Goal: Task Accomplishment & Management: Complete application form

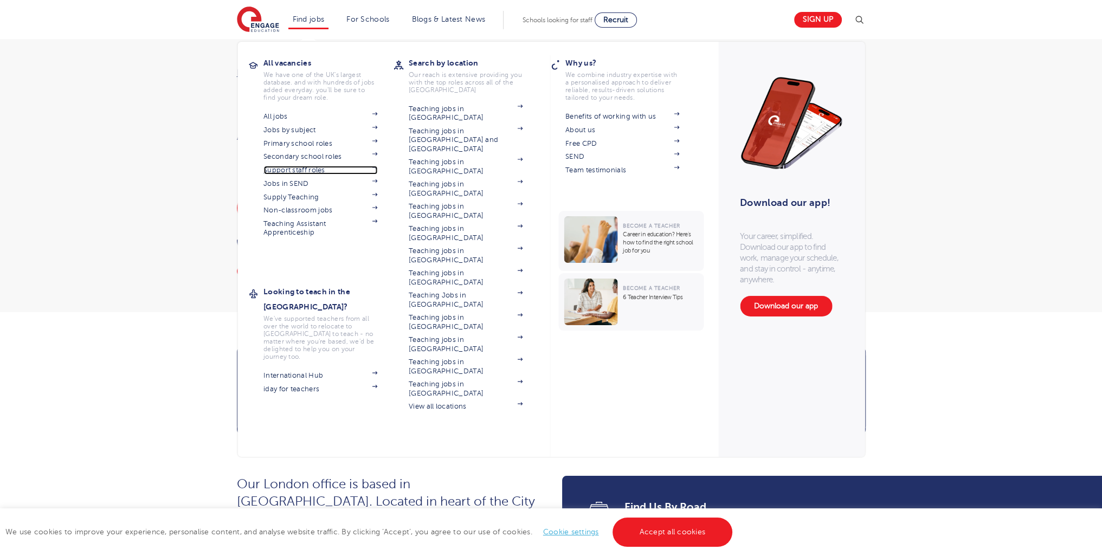
click at [307, 166] on link "Support staff roles" at bounding box center [320, 170] width 114 height 9
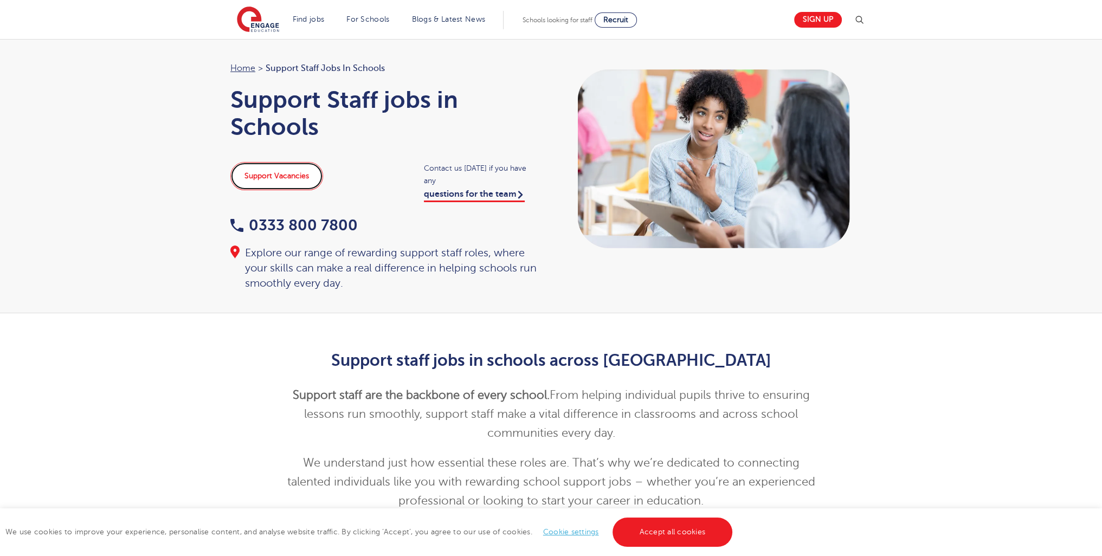
click at [275, 176] on link "Support Vacancies" at bounding box center [276, 176] width 93 height 28
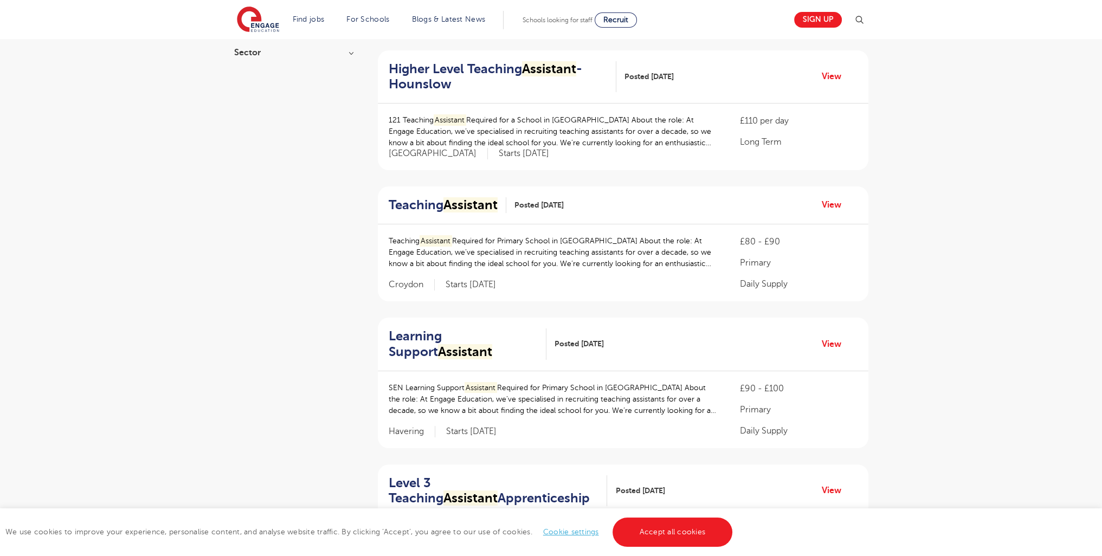
scroll to position [450, 0]
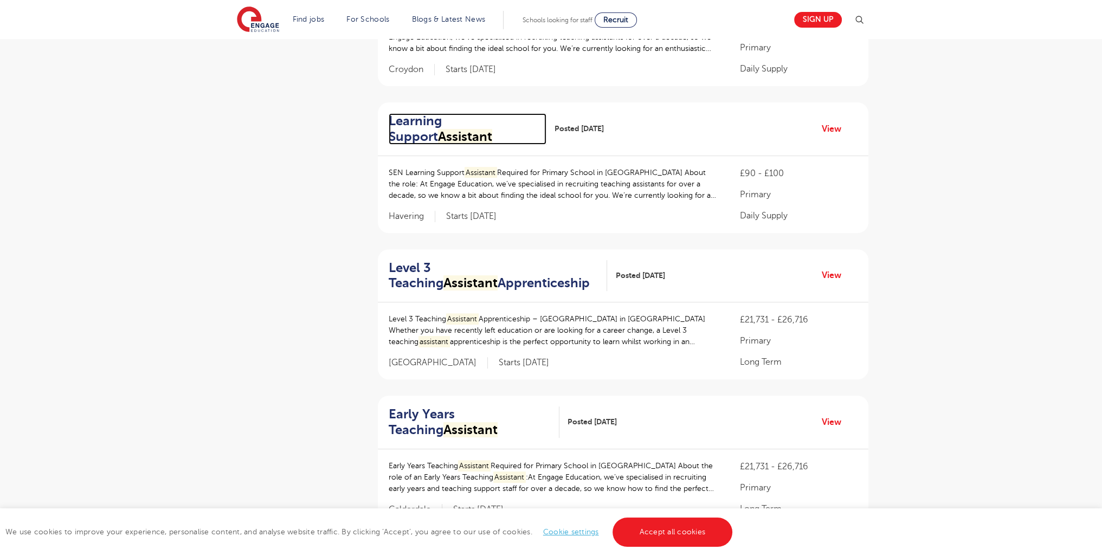
click at [445, 115] on h2 "Learning Support Assistant" at bounding box center [464, 128] width 150 height 31
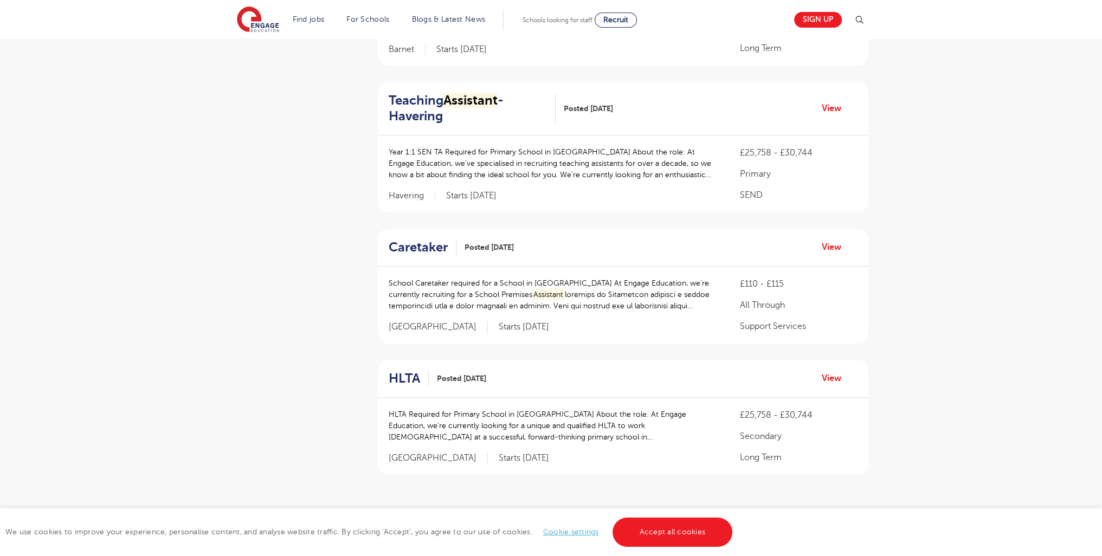
scroll to position [1017, 0]
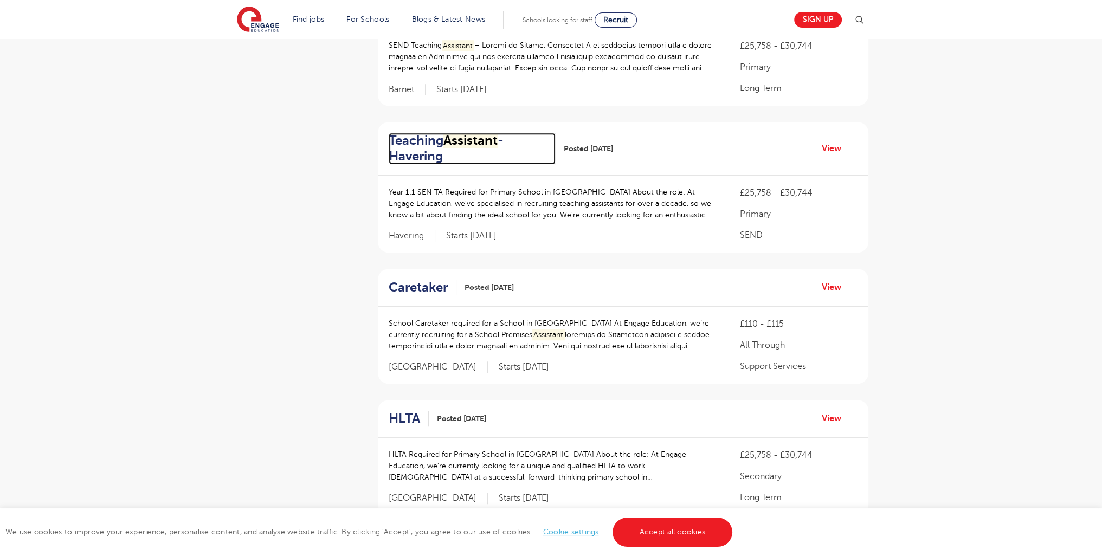
click at [461, 149] on h2 "Teaching Assistant - Havering" at bounding box center [468, 148] width 158 height 31
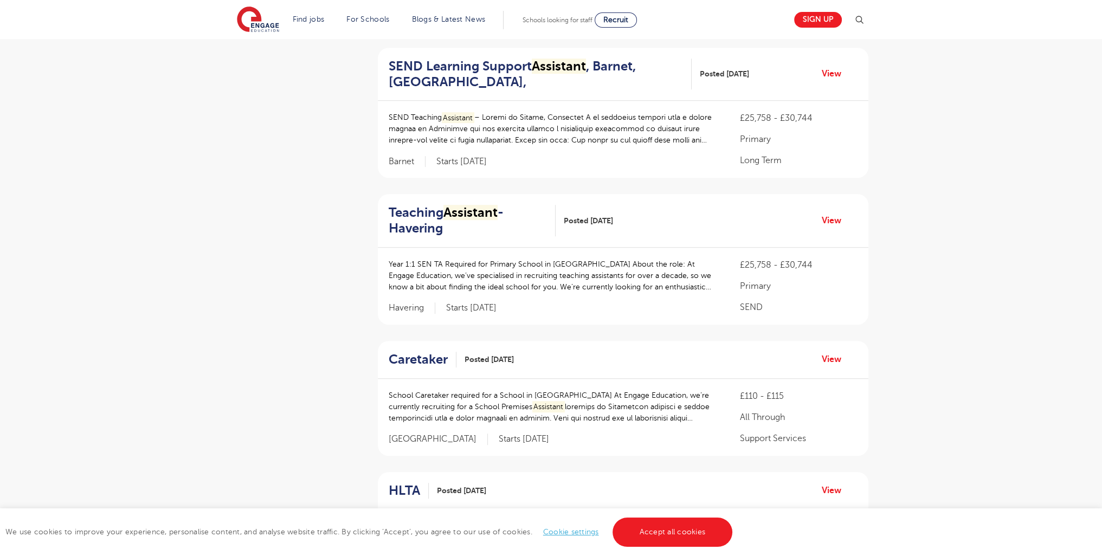
scroll to position [1113, 0]
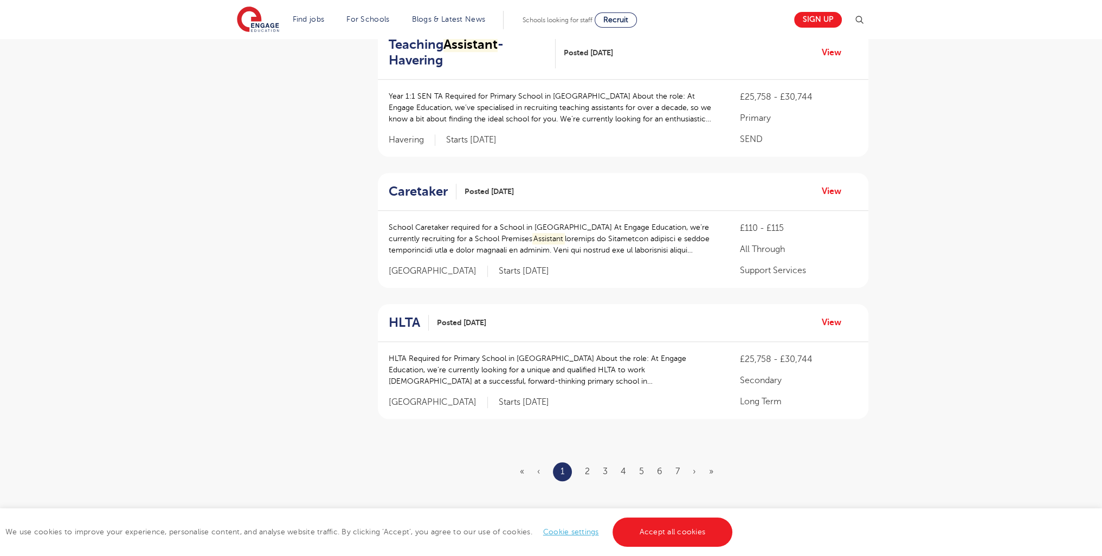
click at [592, 472] on ul "« ‹ 1 2 3 4 5 6 7 › »" at bounding box center [623, 471] width 207 height 19
click at [585, 472] on link "2" at bounding box center [587, 472] width 5 height 10
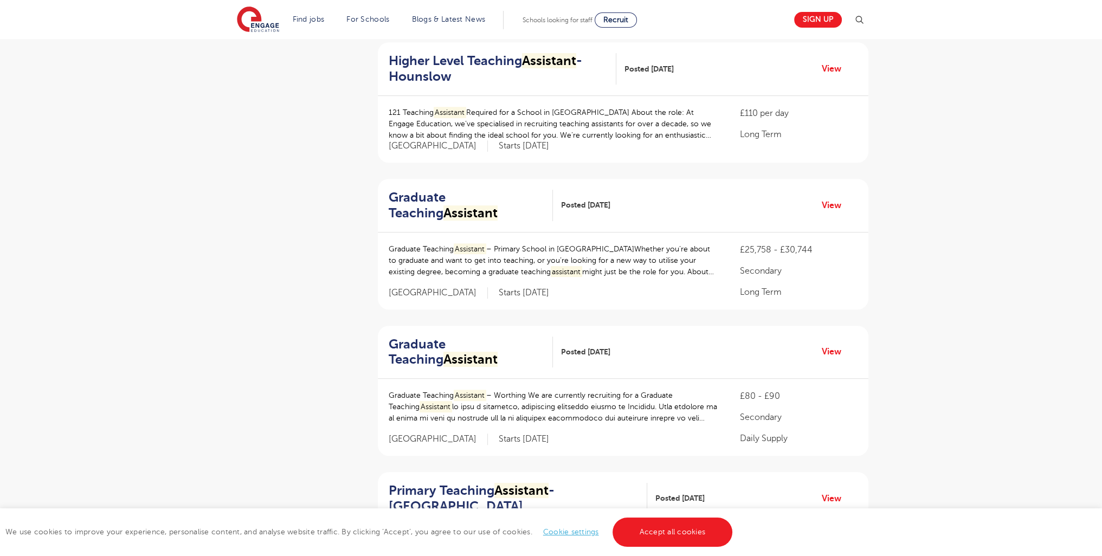
scroll to position [1380, 0]
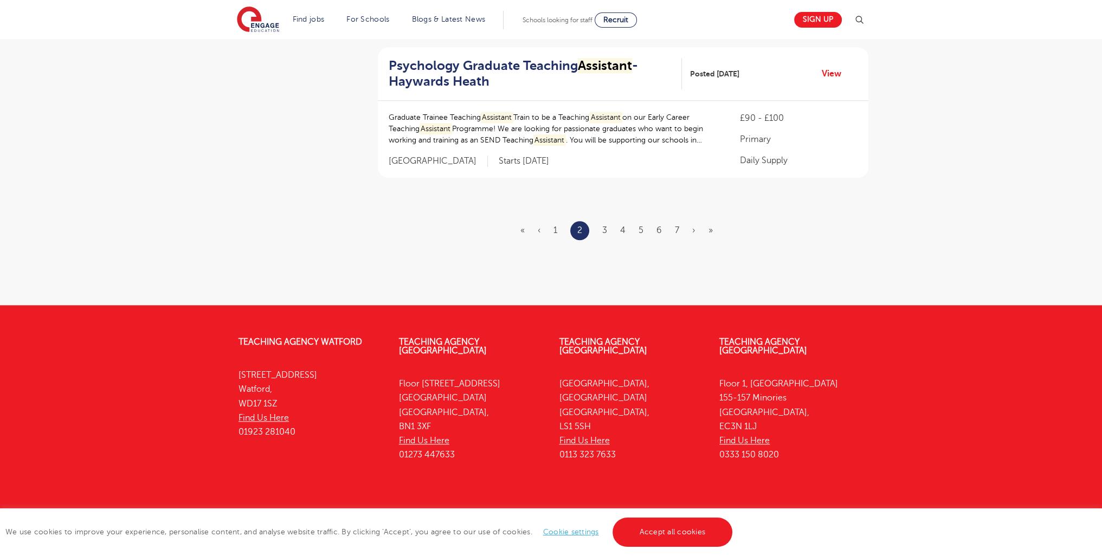
click at [607, 221] on ul "« ‹ 1 2 3 4 5 6 7 › »" at bounding box center [622, 230] width 205 height 19
click at [603, 226] on link "3" at bounding box center [604, 231] width 5 height 10
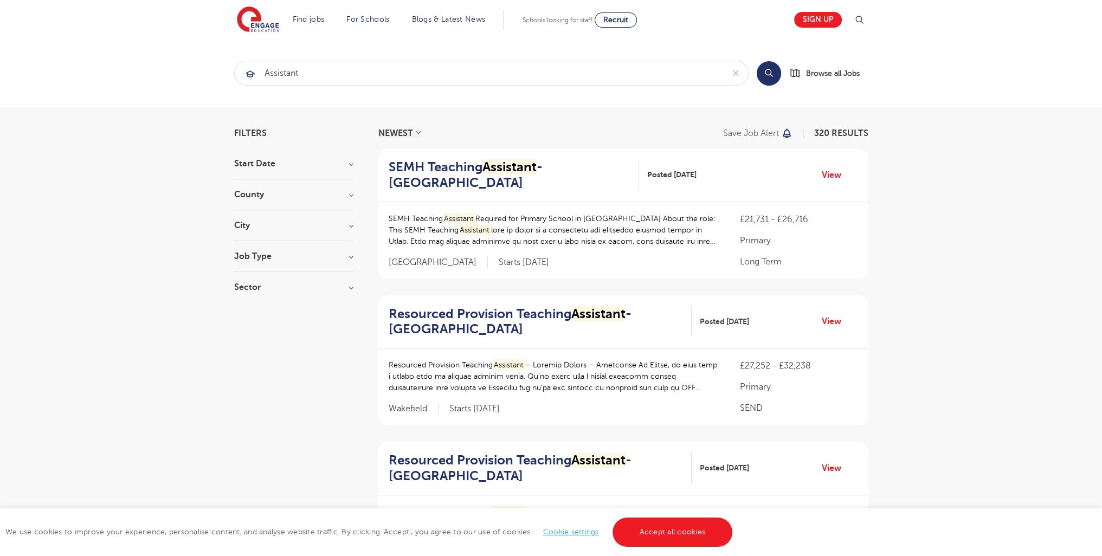
scroll to position [1411, 0]
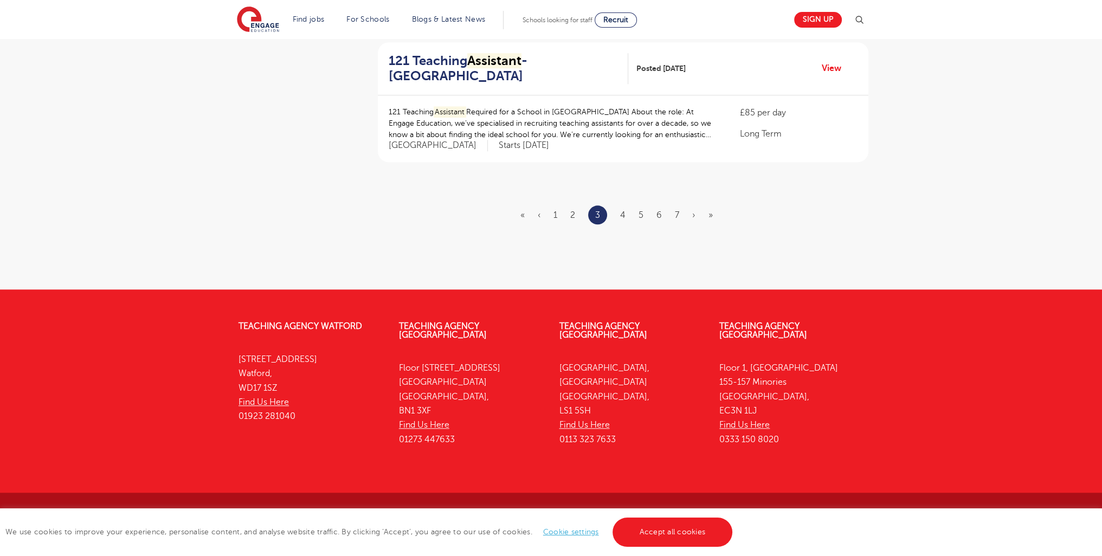
click at [626, 214] on ul "« ‹ 1 2 3 4 5 6 7 › »" at bounding box center [622, 214] width 205 height 19
click at [624, 216] on link "4" at bounding box center [622, 215] width 5 height 10
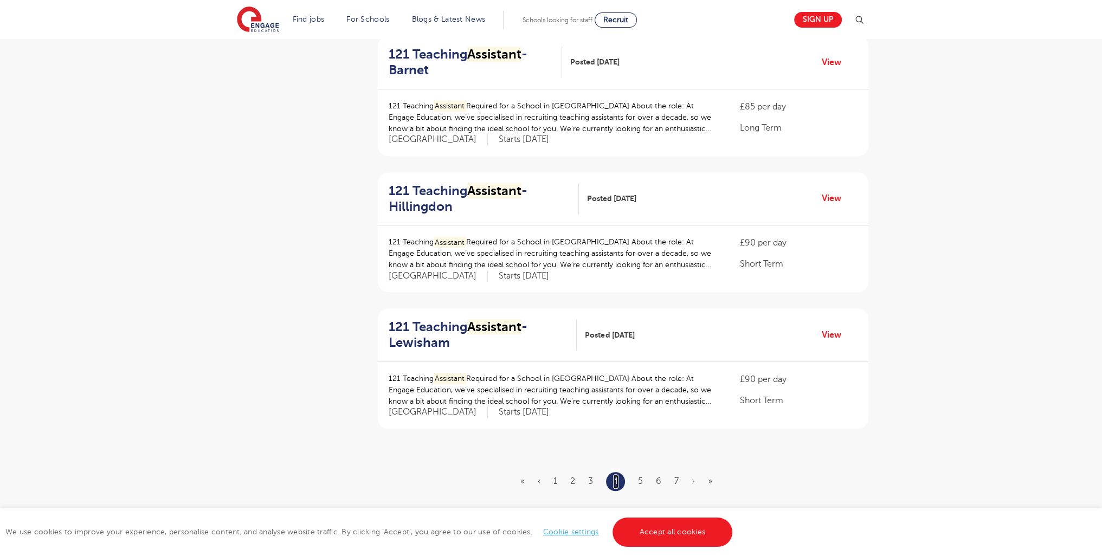
scroll to position [1334, 0]
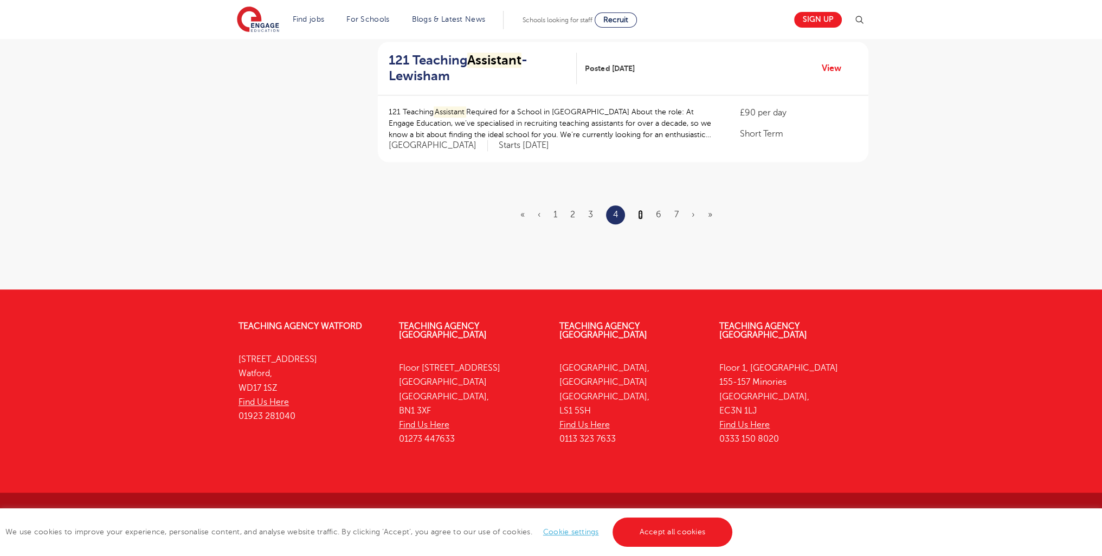
click at [641, 212] on link "5" at bounding box center [640, 215] width 5 height 10
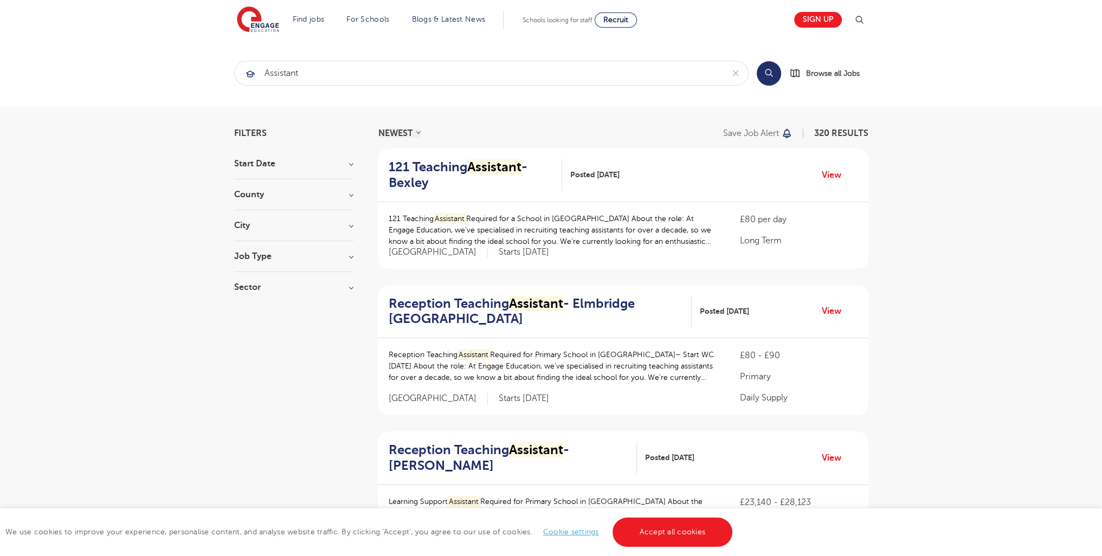
scroll to position [1380, 0]
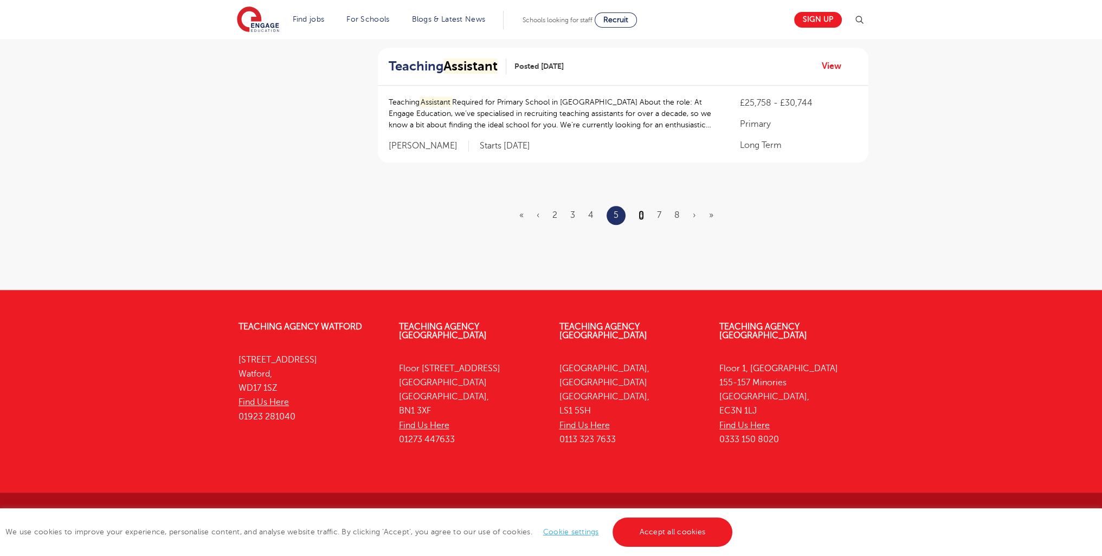
click at [642, 213] on link "6" at bounding box center [641, 215] width 5 height 10
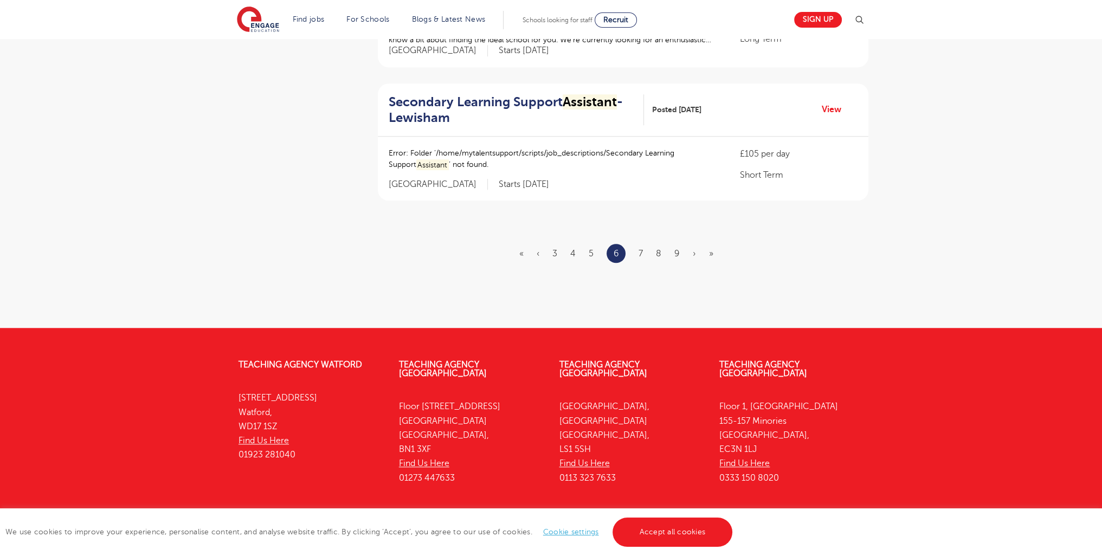
scroll to position [1341, 0]
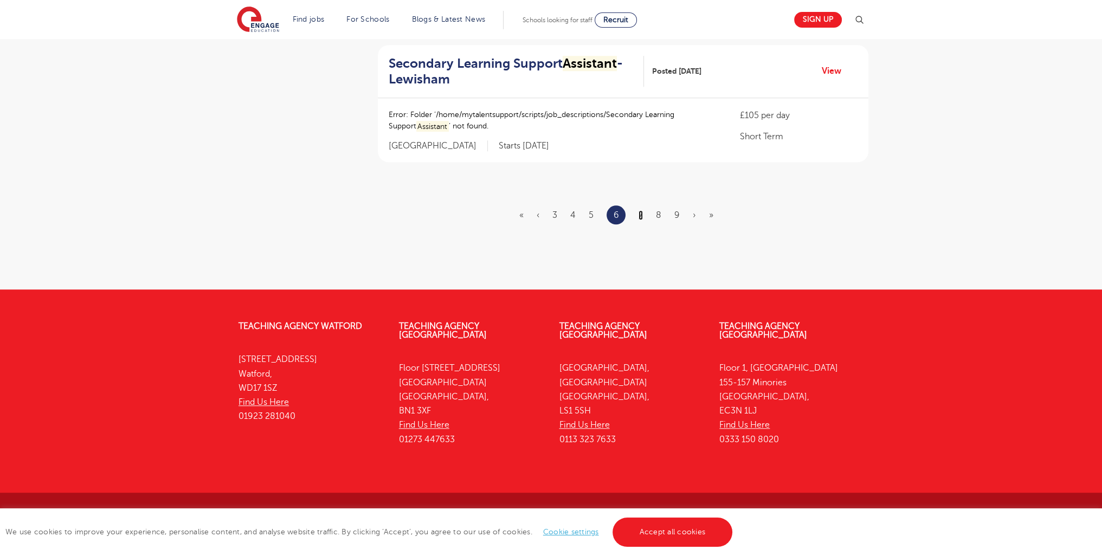
click at [643, 212] on link "7" at bounding box center [641, 215] width 4 height 10
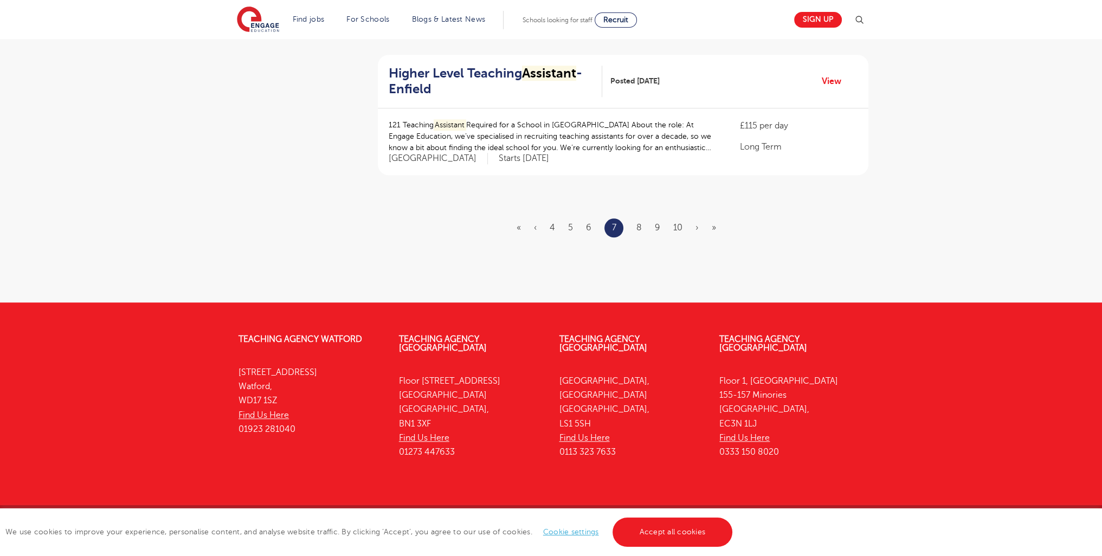
scroll to position [0, 0]
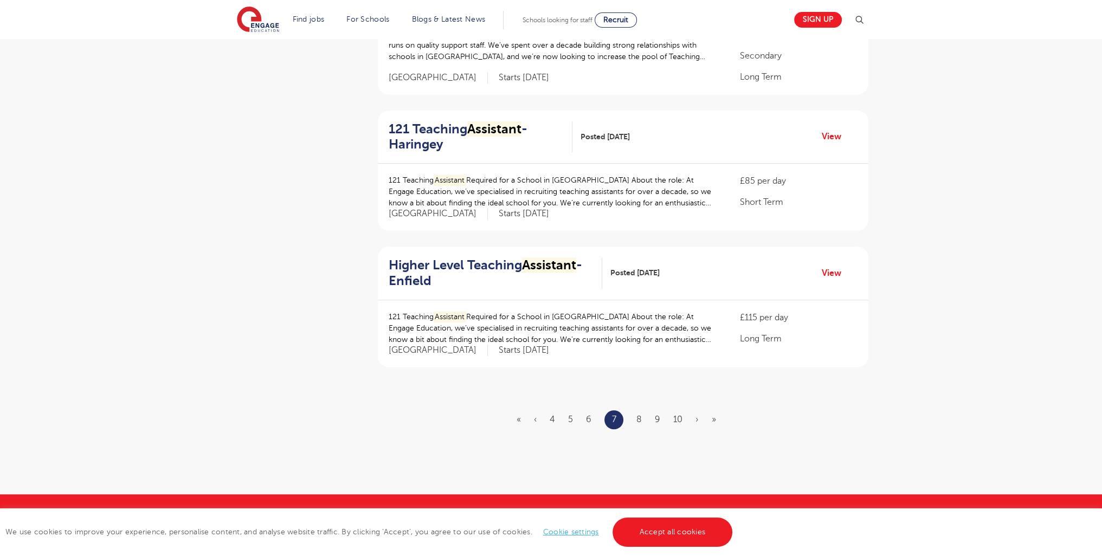
scroll to position [1338, 0]
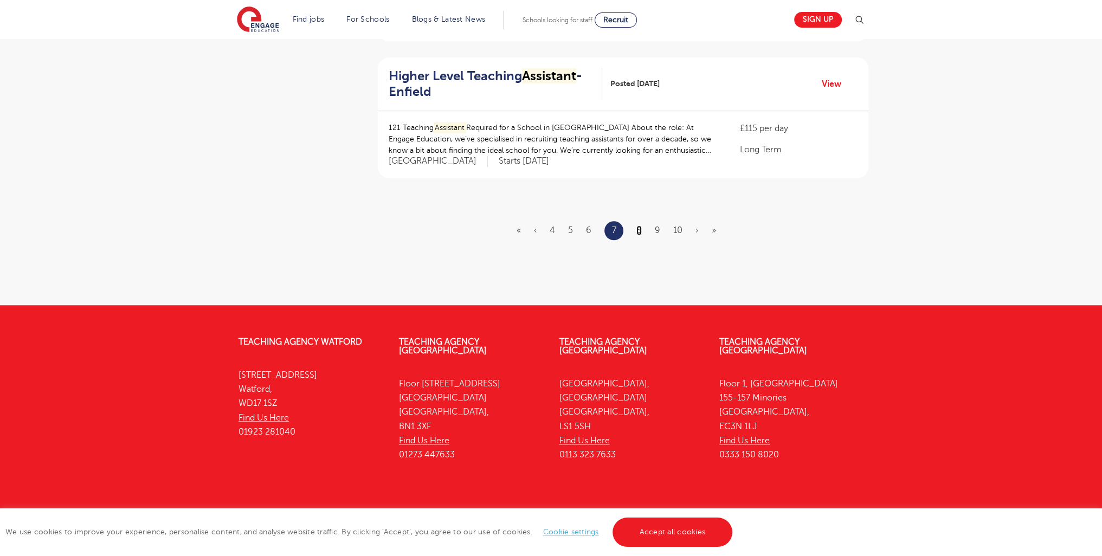
click at [641, 226] on link "8" at bounding box center [638, 231] width 5 height 10
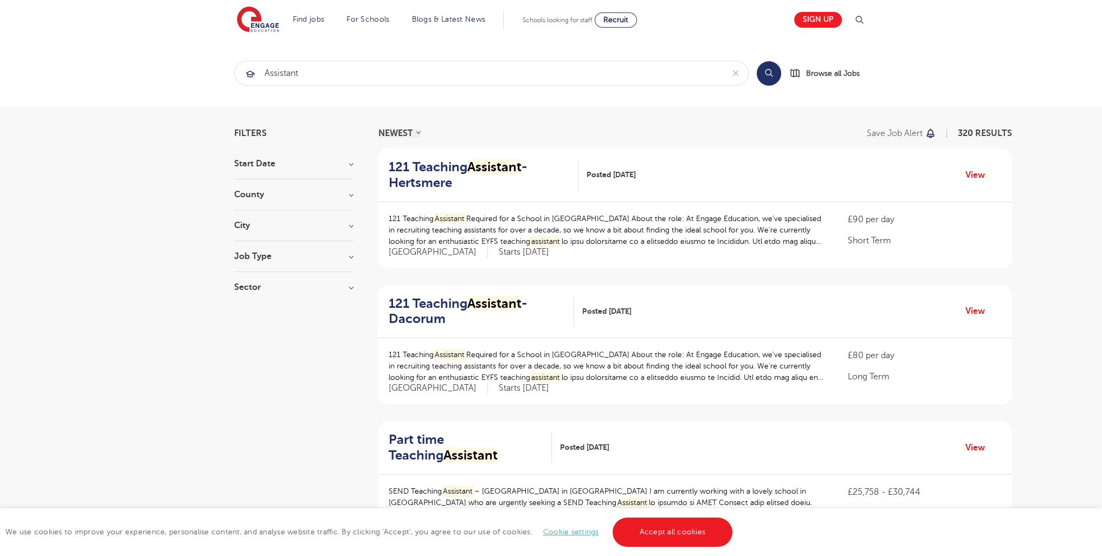
scroll to position [1370, 0]
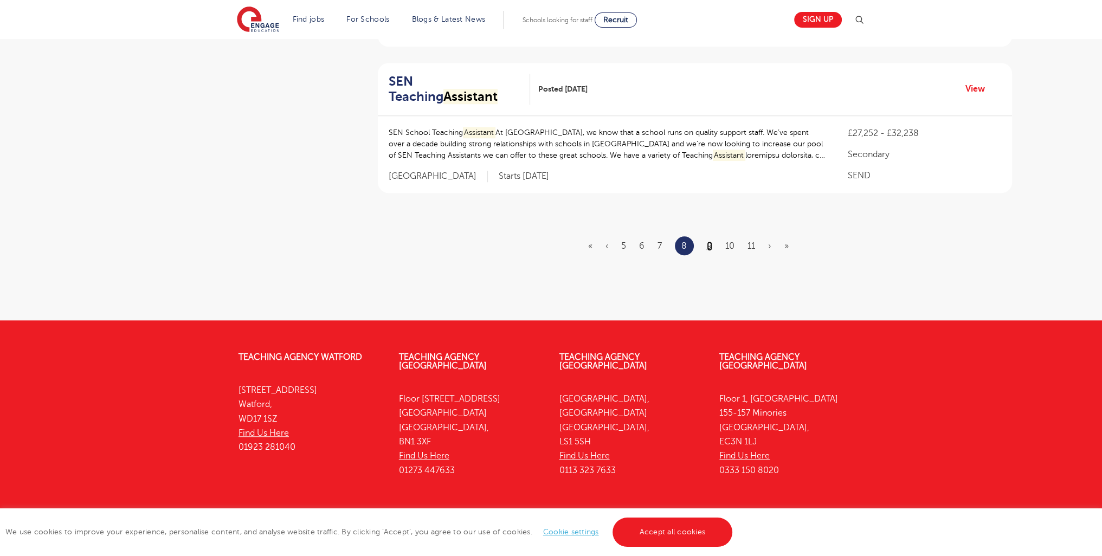
click at [708, 241] on link "9" at bounding box center [709, 246] width 5 height 10
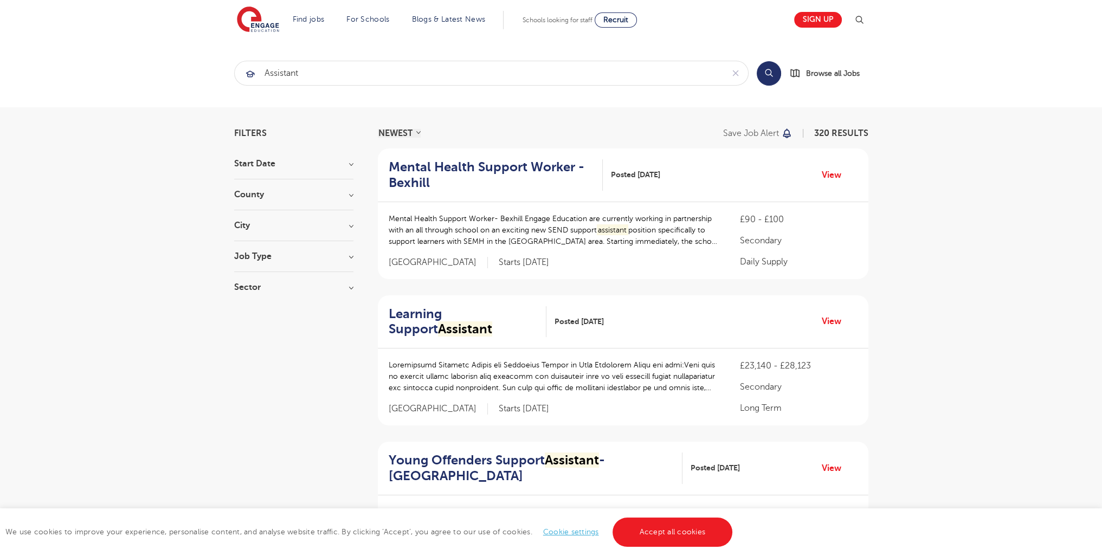
scroll to position [1390, 0]
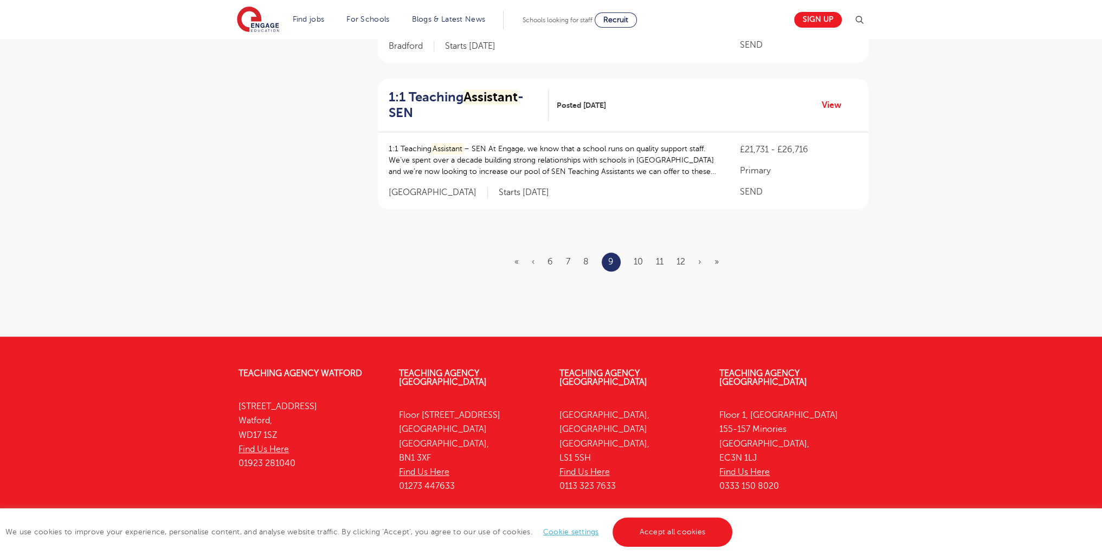
click at [632, 253] on ul "« ‹ 6 7 8 9 10 11 12 › »" at bounding box center [622, 262] width 217 height 19
click at [634, 257] on link "10" at bounding box center [638, 262] width 9 height 10
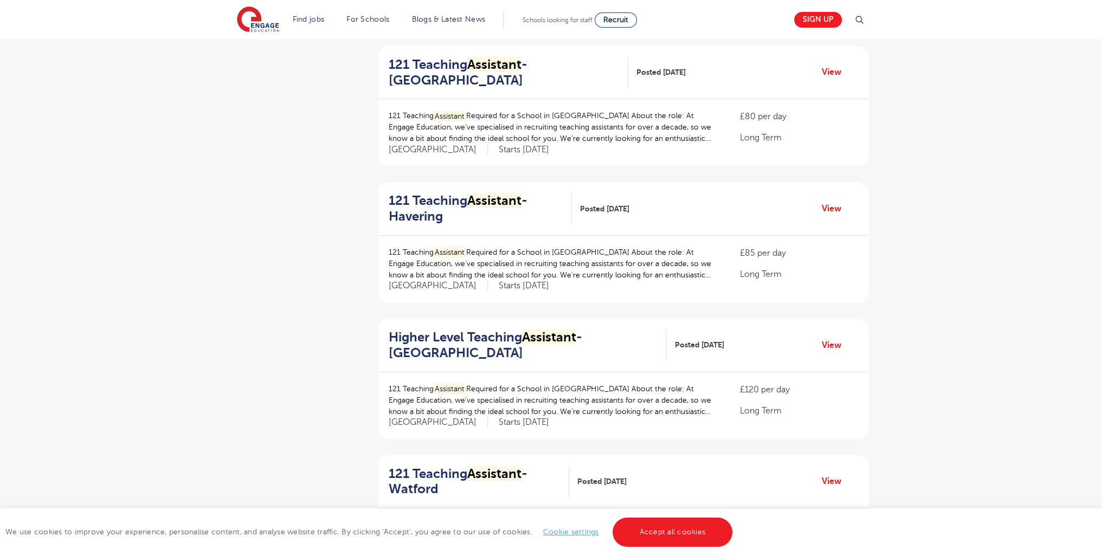
scroll to position [1334, 0]
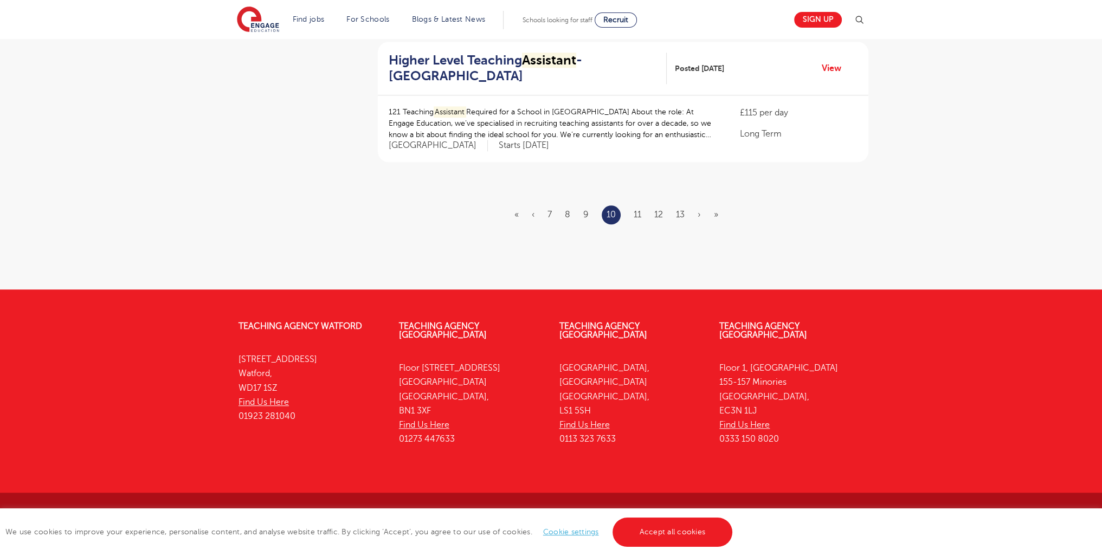
click at [636, 213] on link "11" at bounding box center [638, 215] width 8 height 10
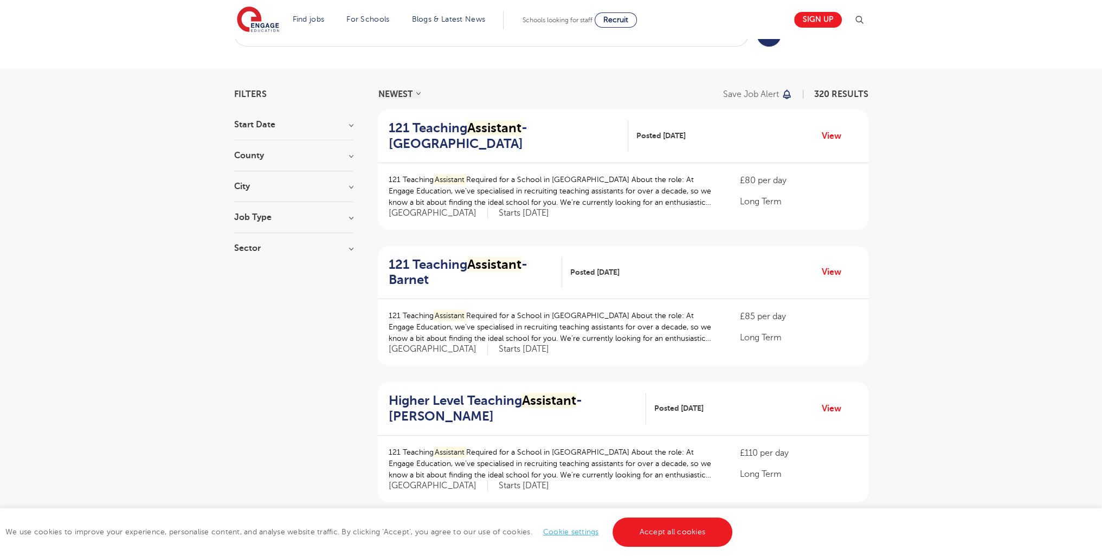
scroll to position [1318, 0]
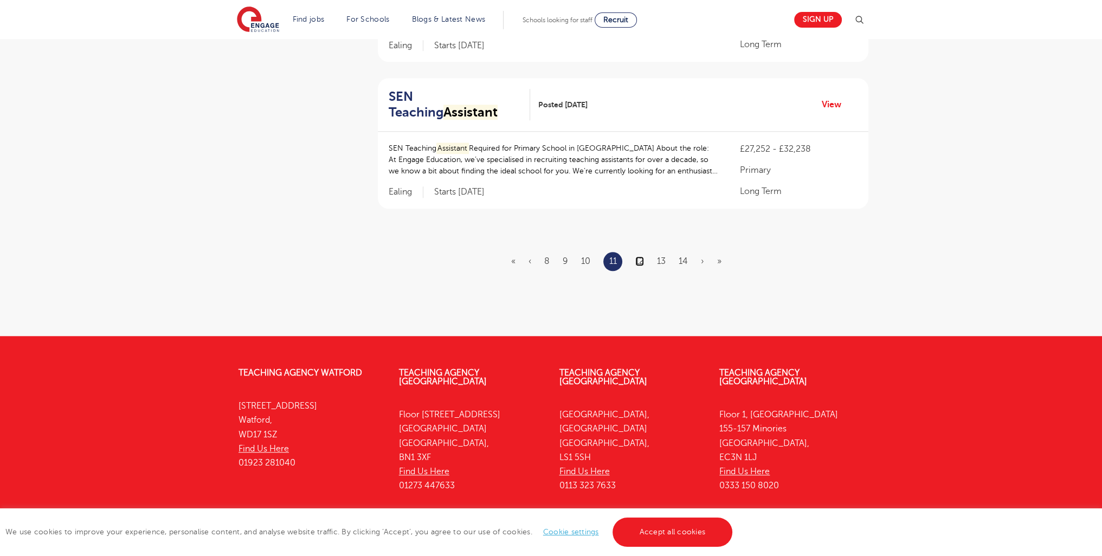
click at [639, 256] on link "12" at bounding box center [639, 261] width 9 height 10
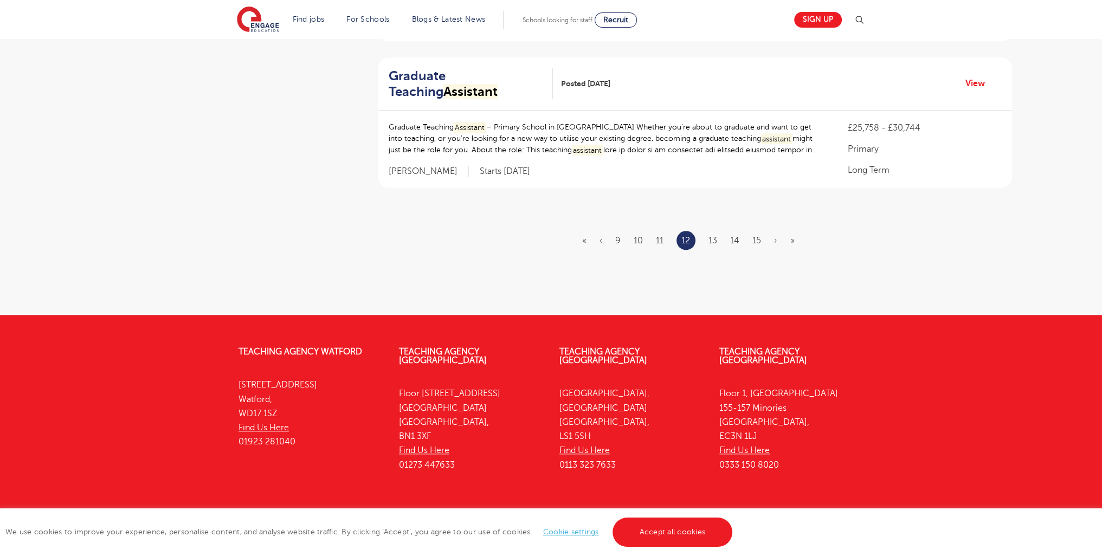
scroll to position [0, 0]
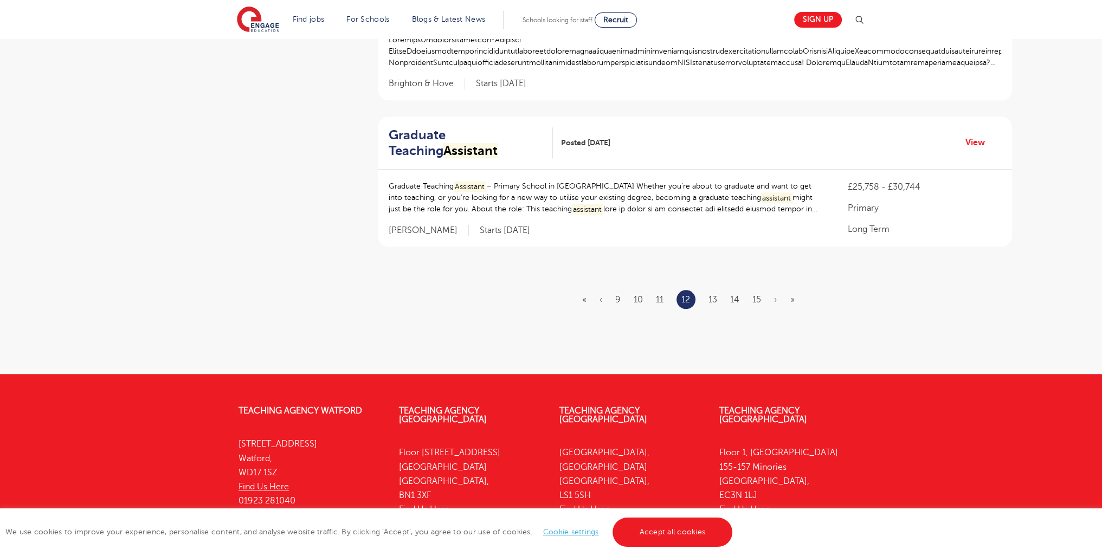
scroll to position [1344, 0]
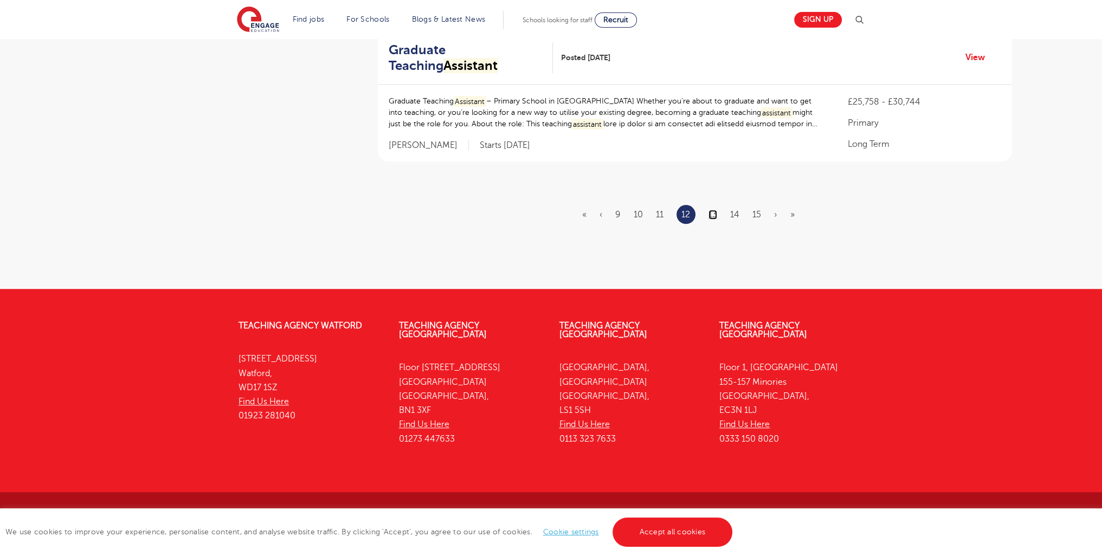
click at [713, 215] on link "13" at bounding box center [712, 215] width 9 height 10
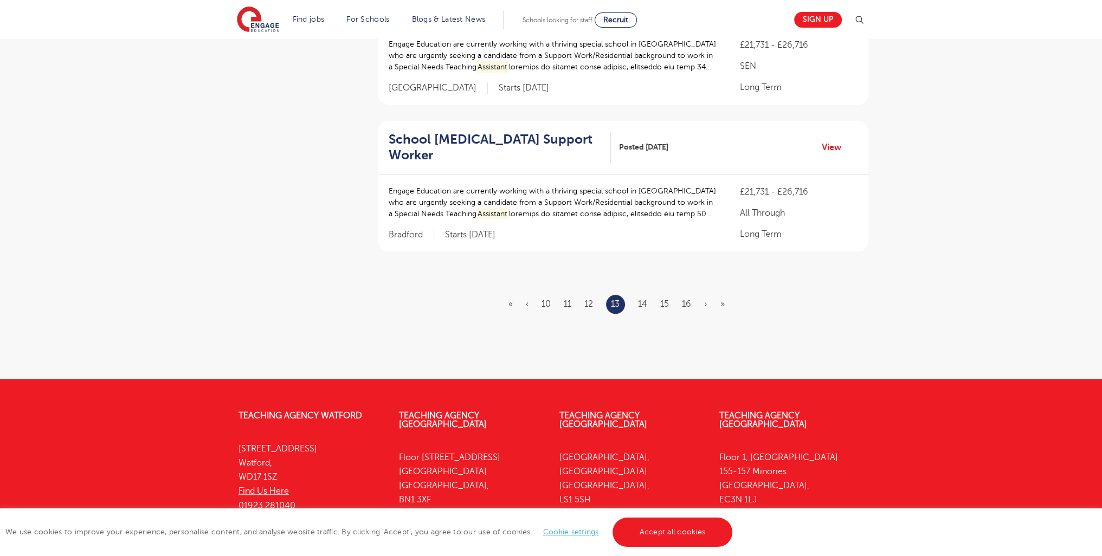
scroll to position [1406, 0]
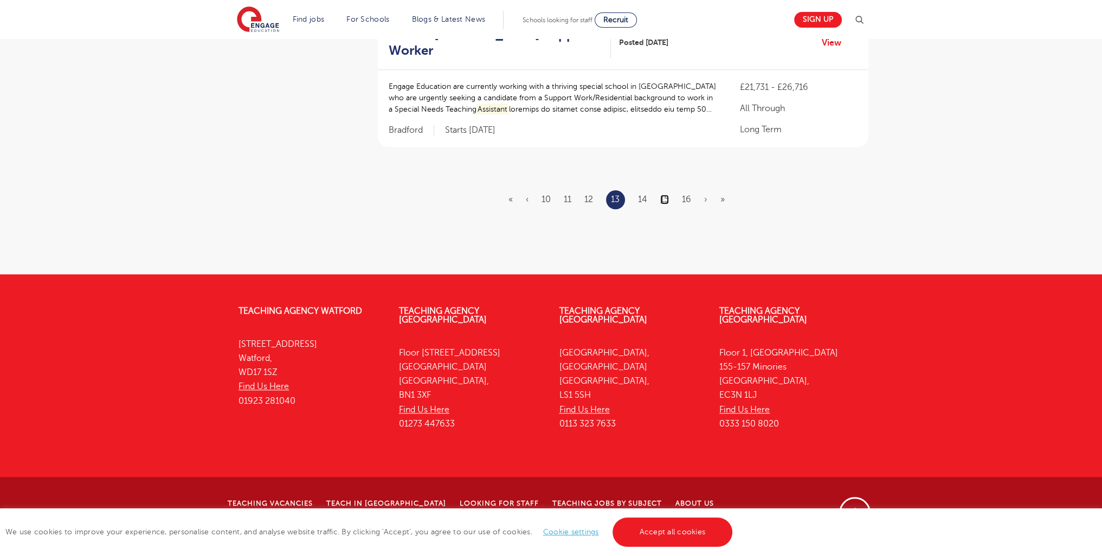
click at [664, 204] on link "15" at bounding box center [664, 200] width 9 height 10
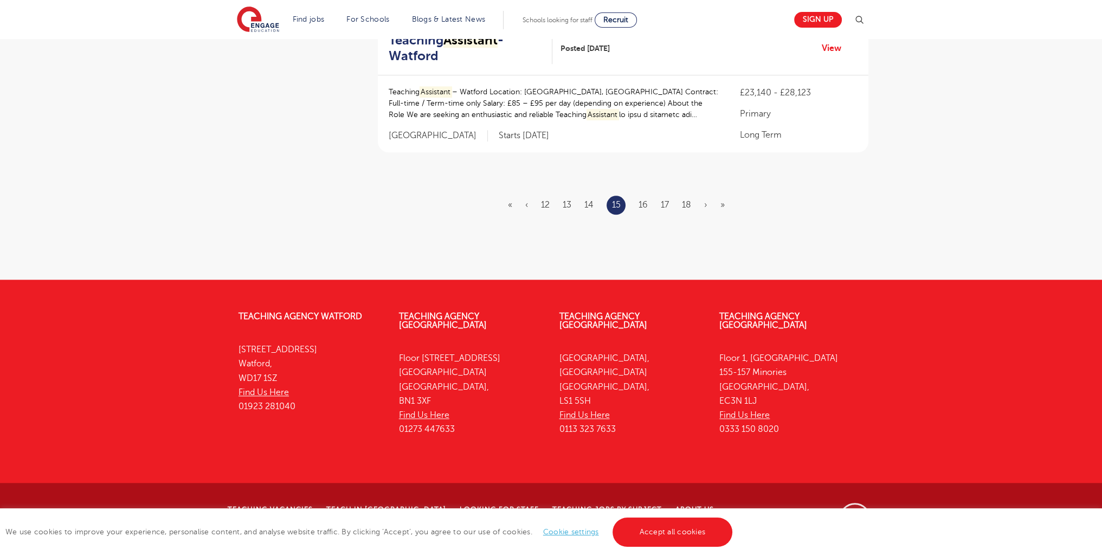
scroll to position [0, 0]
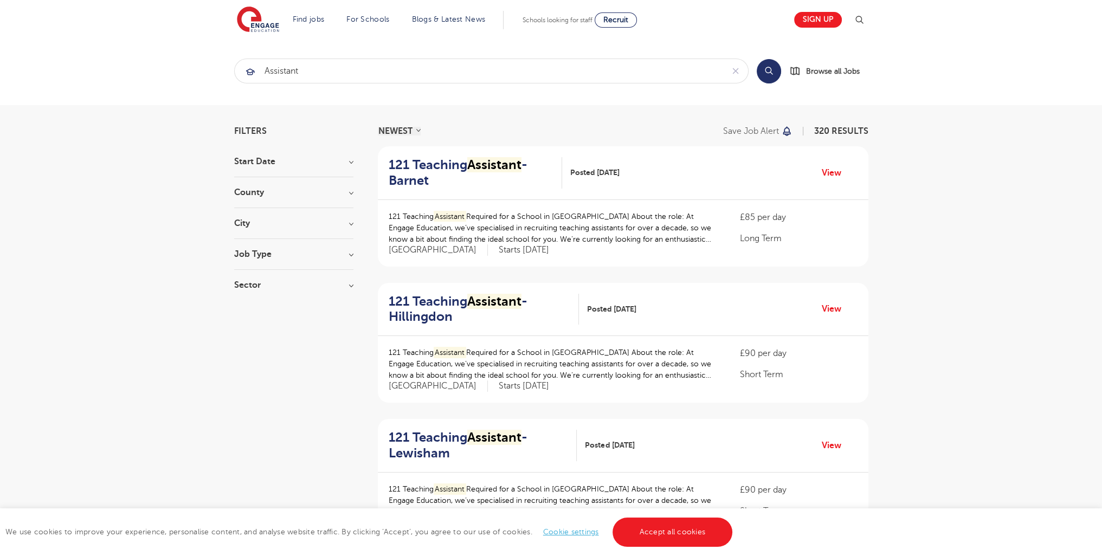
scroll to position [1380, 0]
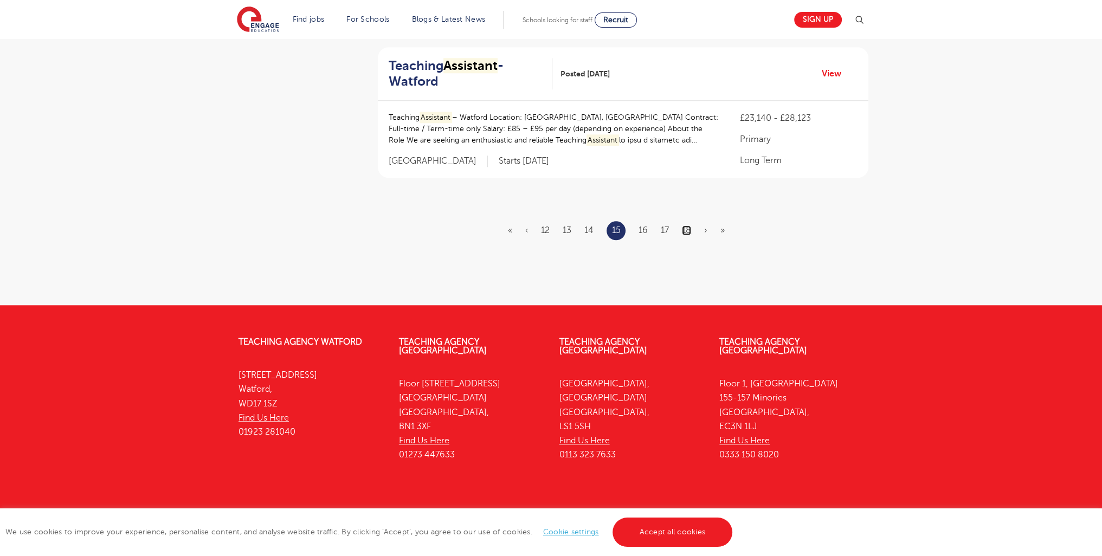
click at [688, 226] on link "18" at bounding box center [686, 231] width 9 height 10
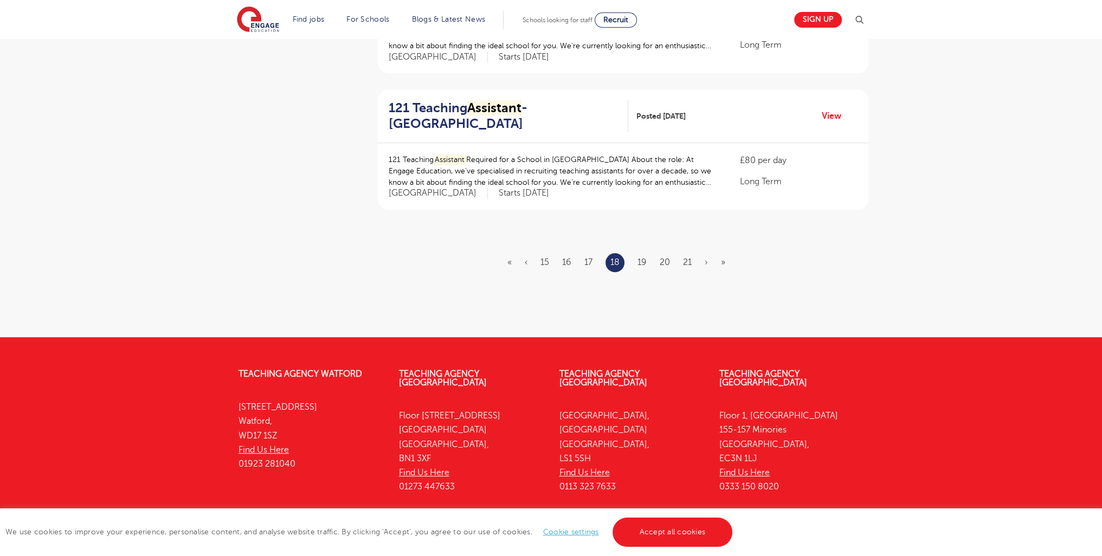
scroll to position [1334, 0]
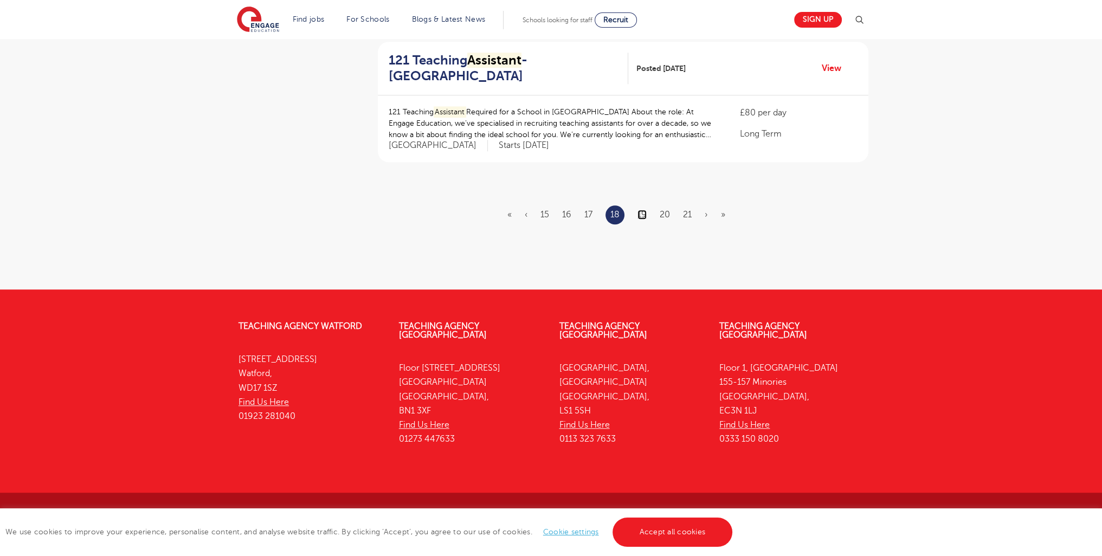
click at [640, 211] on link "19" at bounding box center [641, 215] width 9 height 10
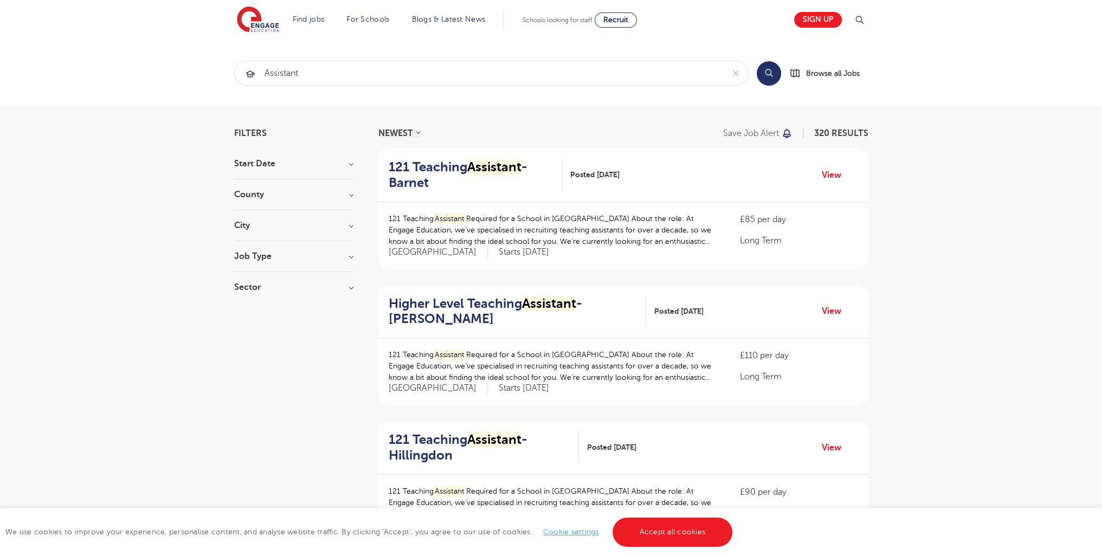
scroll to position [1099, 0]
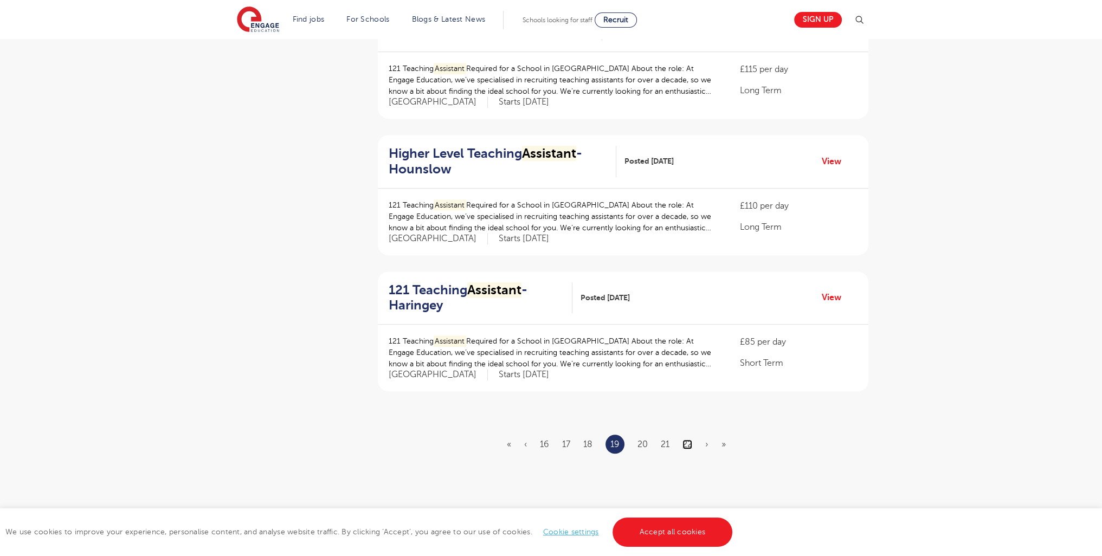
click at [686, 441] on link "22" at bounding box center [687, 445] width 10 height 10
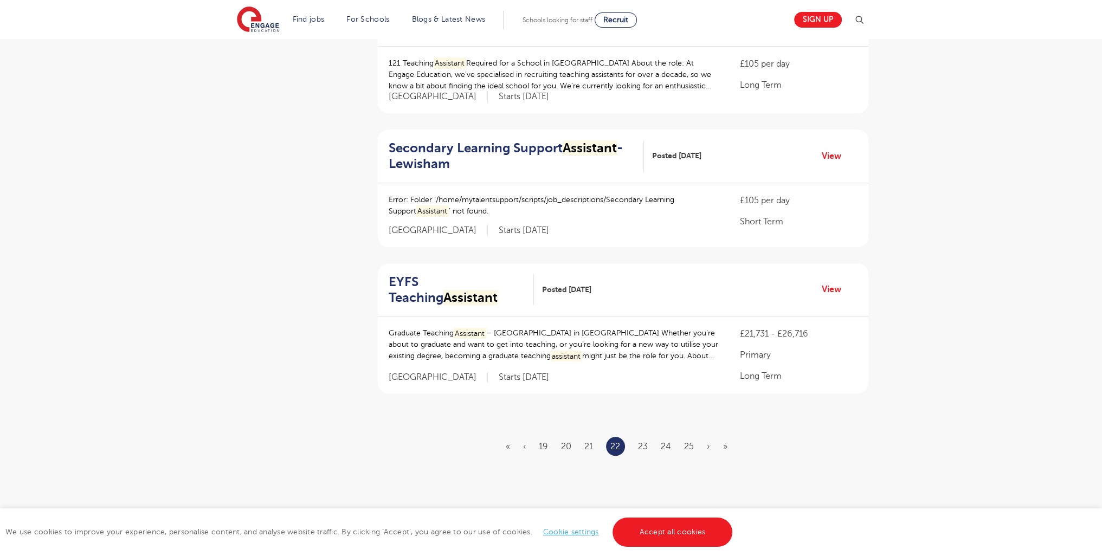
scroll to position [0, 0]
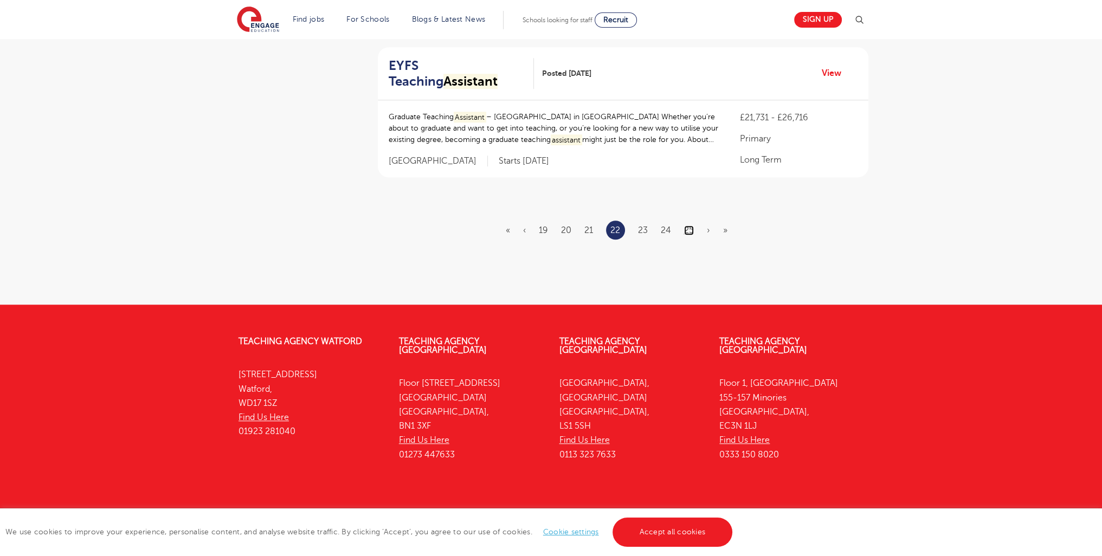
click at [687, 226] on link "25" at bounding box center [689, 231] width 10 height 10
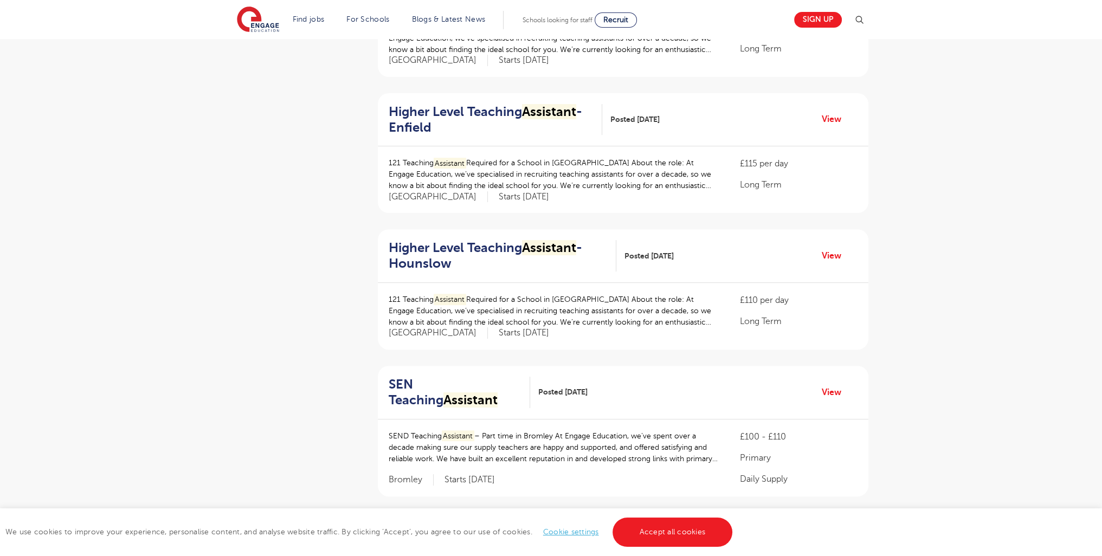
scroll to position [1329, 0]
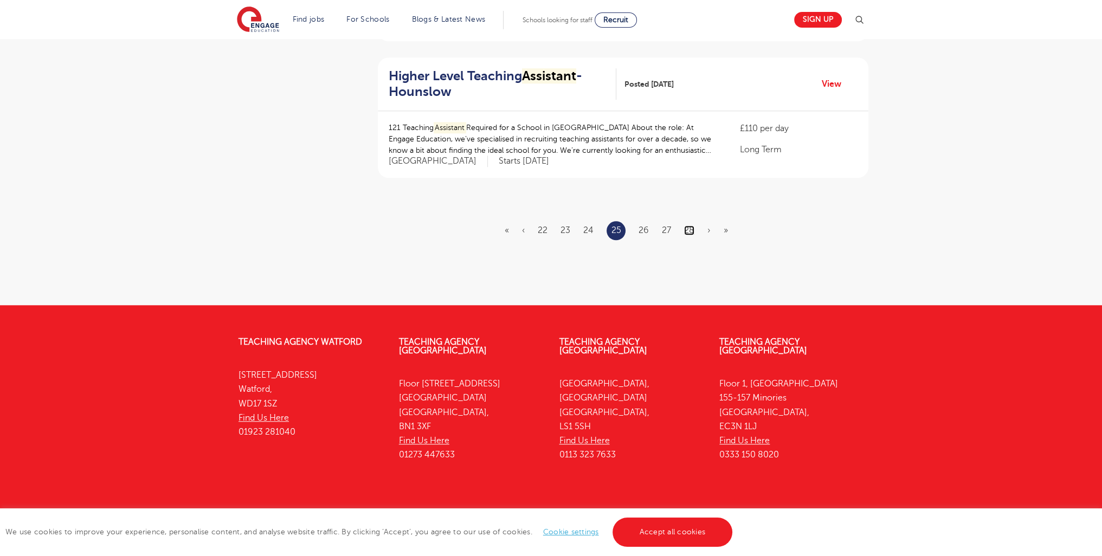
click at [687, 226] on link "28" at bounding box center [689, 231] width 10 height 10
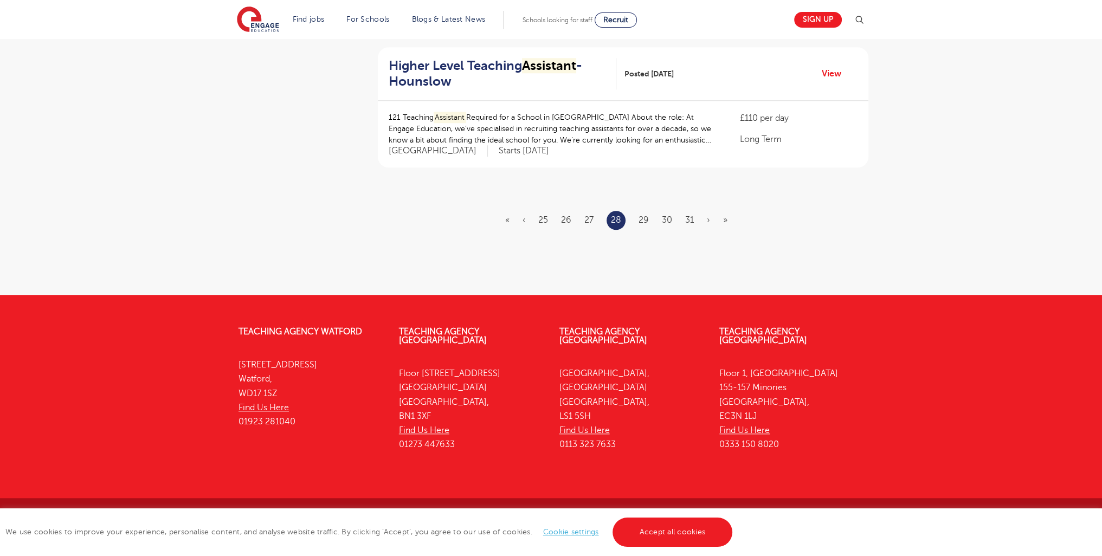
scroll to position [0, 0]
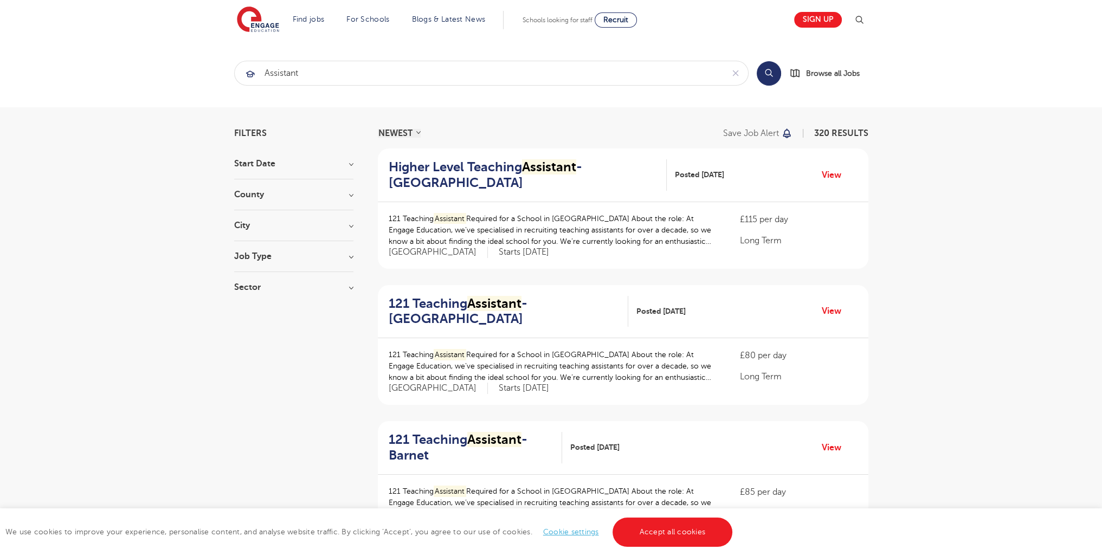
scroll to position [1334, 0]
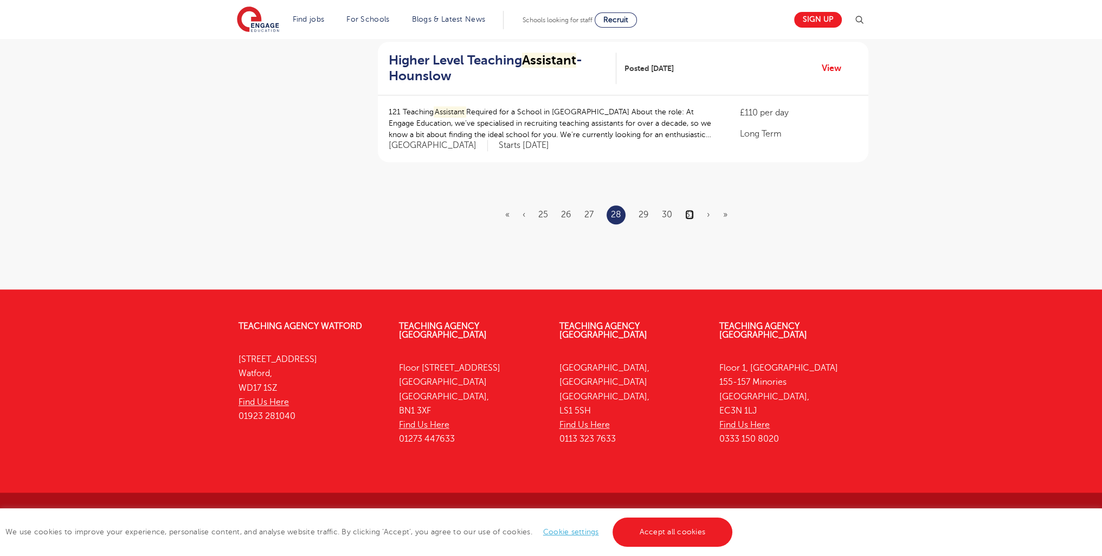
click at [686, 215] on link "31" at bounding box center [689, 215] width 9 height 10
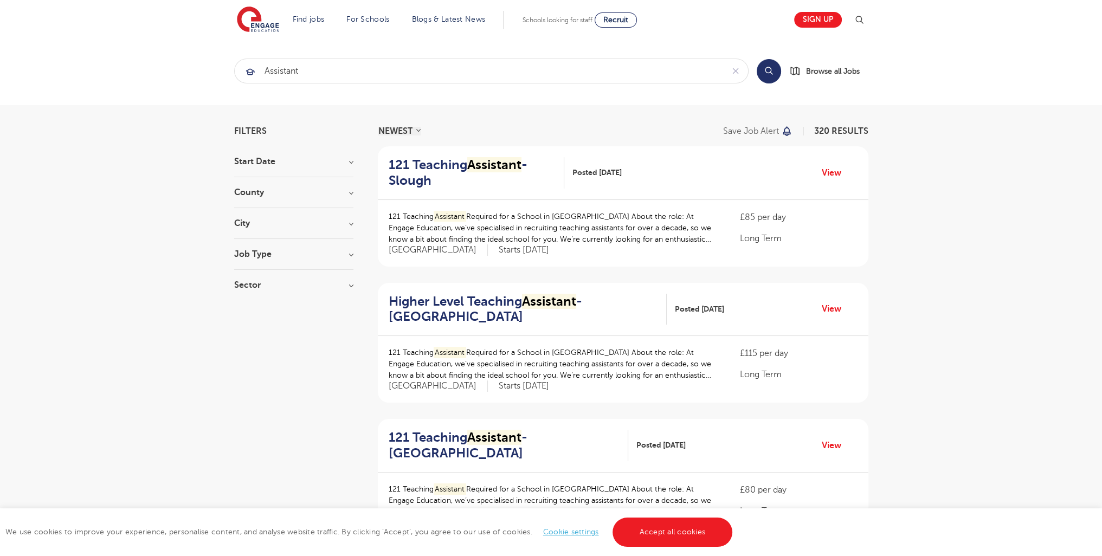
scroll to position [1334, 0]
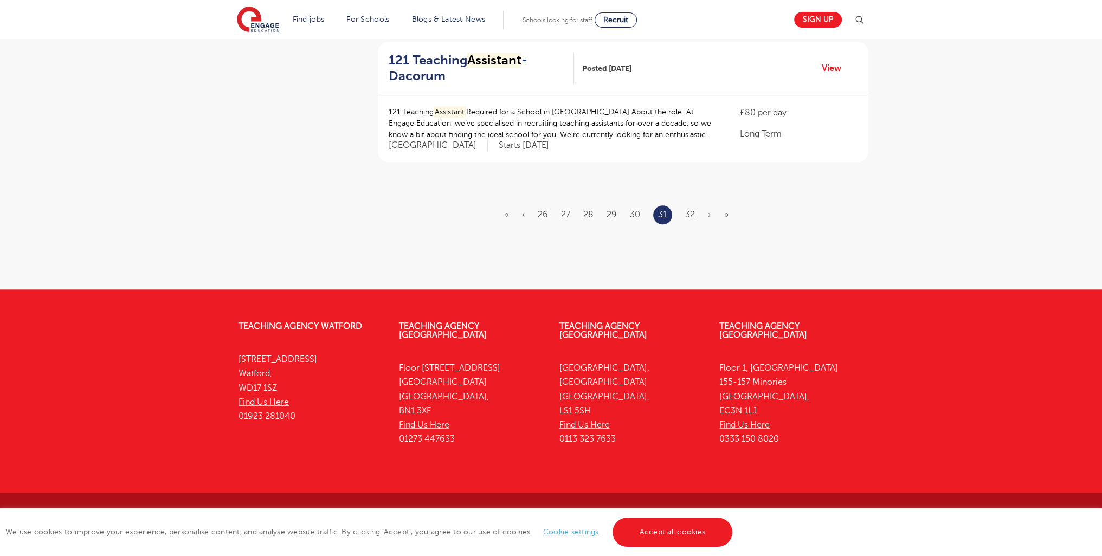
click at [696, 214] on ul "« ‹ 26 27 28 29 30 31 32 › »" at bounding box center [623, 214] width 237 height 19
click at [694, 213] on ul "« ‹ 26 27 28 29 30 31 32 › »" at bounding box center [623, 214] width 237 height 19
click at [692, 212] on link "32" at bounding box center [690, 215] width 10 height 10
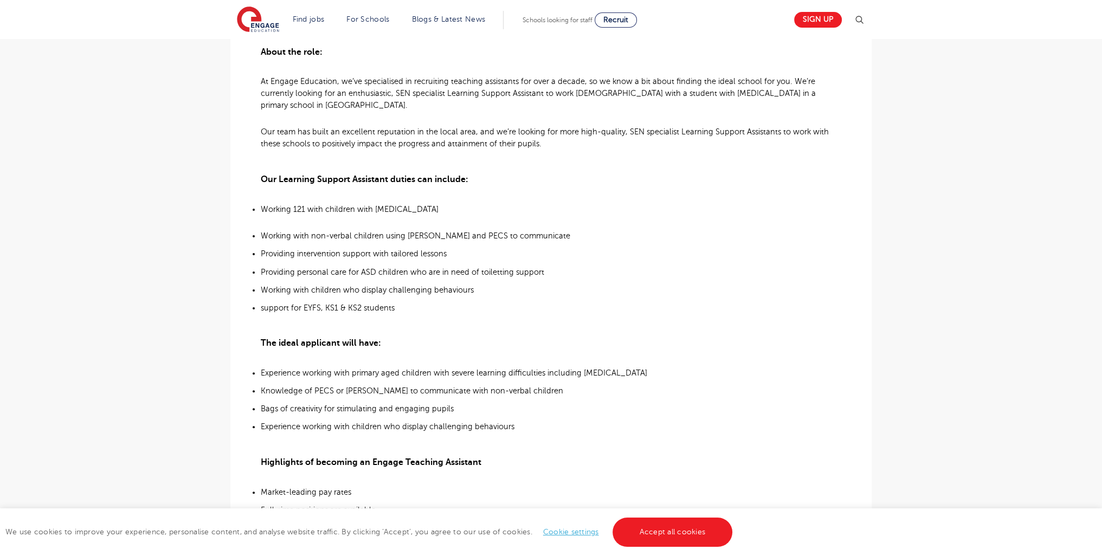
scroll to position [347, 0]
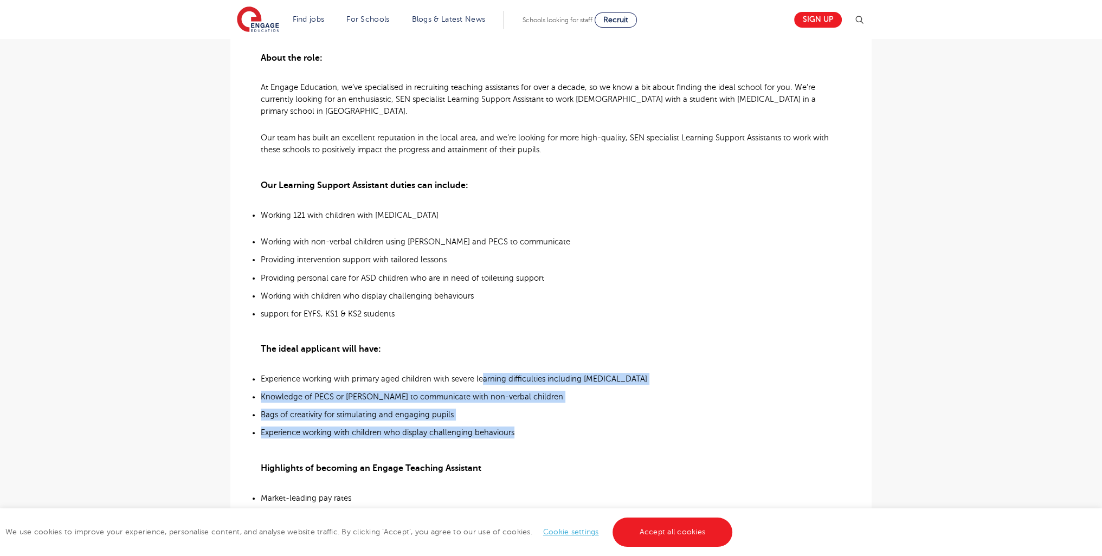
drag, startPoint x: 483, startPoint y: 375, endPoint x: 561, endPoint y: 436, distance: 98.5
click at [561, 436] on ul "Experience working with primary aged children with severe learning difficulties…" at bounding box center [551, 405] width 581 height 66
click at [530, 374] on b "Experience working with primary aged children with severe learning difficulties…" at bounding box center [454, 379] width 387 height 10
click at [458, 387] on ul "Experience working with primary aged children with severe learning difficulties…" at bounding box center [551, 405] width 581 height 66
drag, startPoint x: 477, startPoint y: 374, endPoint x: 514, endPoint y: 432, distance: 68.7
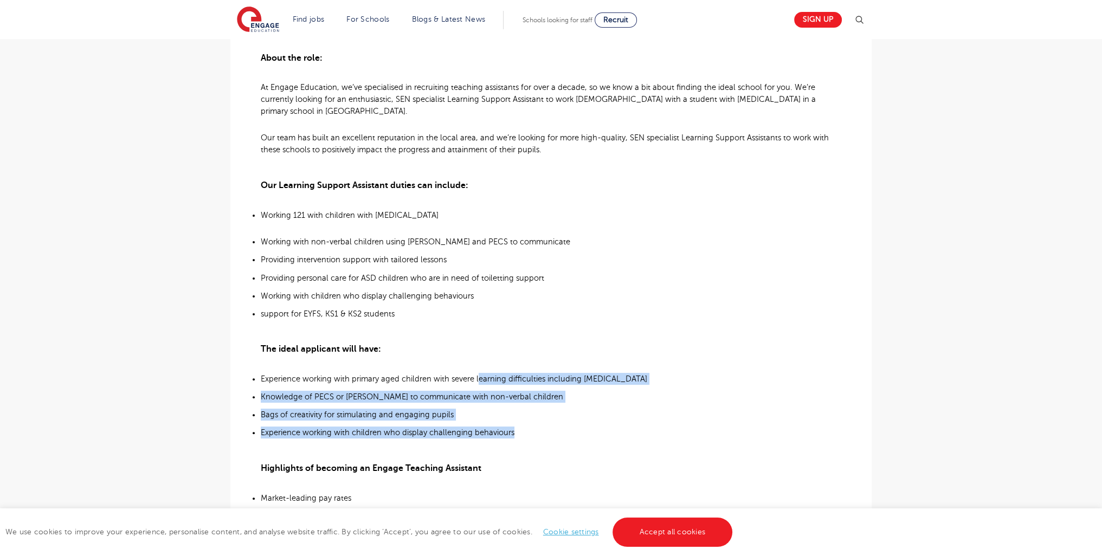
click at [514, 432] on ul "Experience working with primary aged children with severe learning difficulties…" at bounding box center [551, 405] width 581 height 66
click at [495, 392] on b "Knowledge of PECS or Makaton to communicate with non-verbal children" at bounding box center [412, 397] width 302 height 10
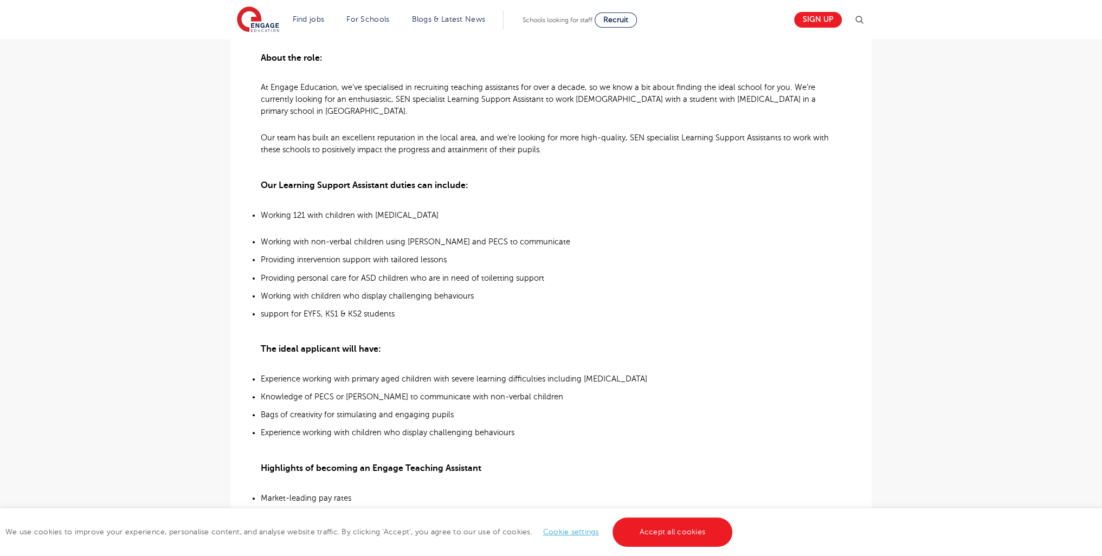
click at [473, 374] on b "Experience working with primary aged children with severe learning difficulties…" at bounding box center [454, 379] width 387 height 10
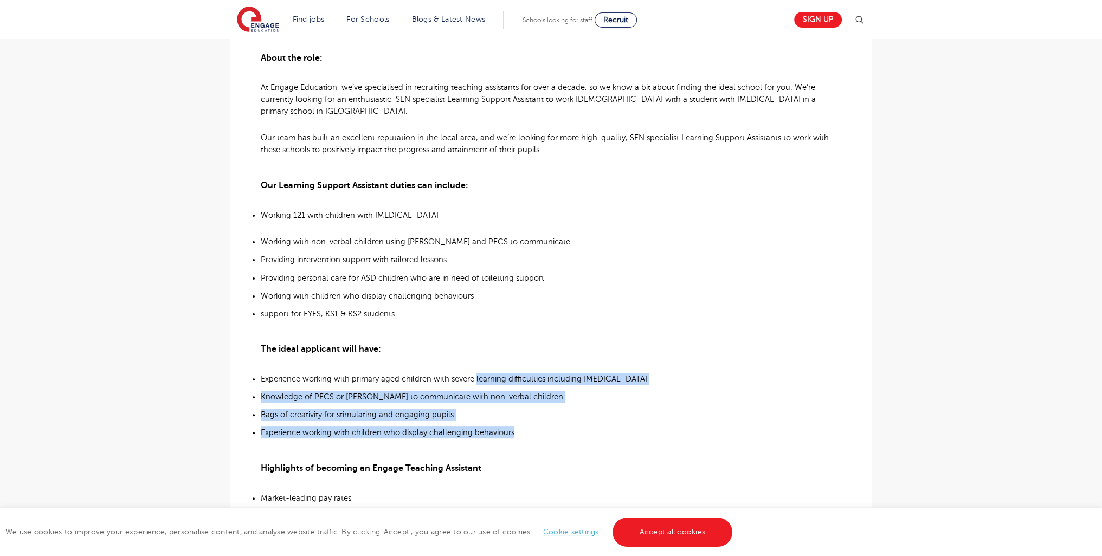
drag, startPoint x: 475, startPoint y: 373, endPoint x: 513, endPoint y: 430, distance: 68.4
click at [513, 430] on ul "Experience working with primary aged children with severe learning difficulties…" at bounding box center [551, 405] width 581 height 66
copy ul "learning difficulties including Autism Knowledge of PECS or Makaton to communic…"
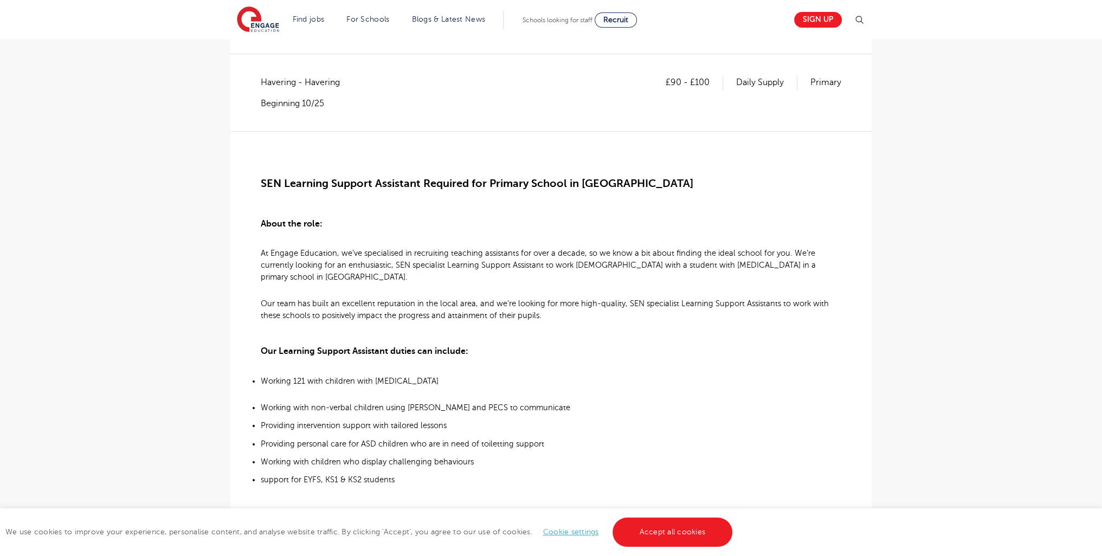
scroll to position [173, 0]
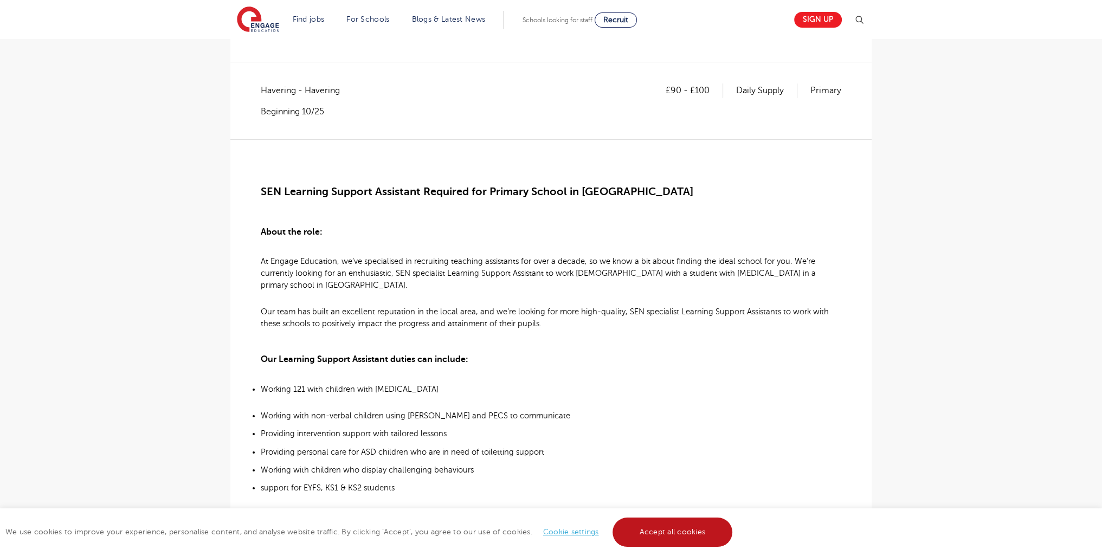
click at [672, 523] on link "Accept all cookies" at bounding box center [673, 532] width 120 height 29
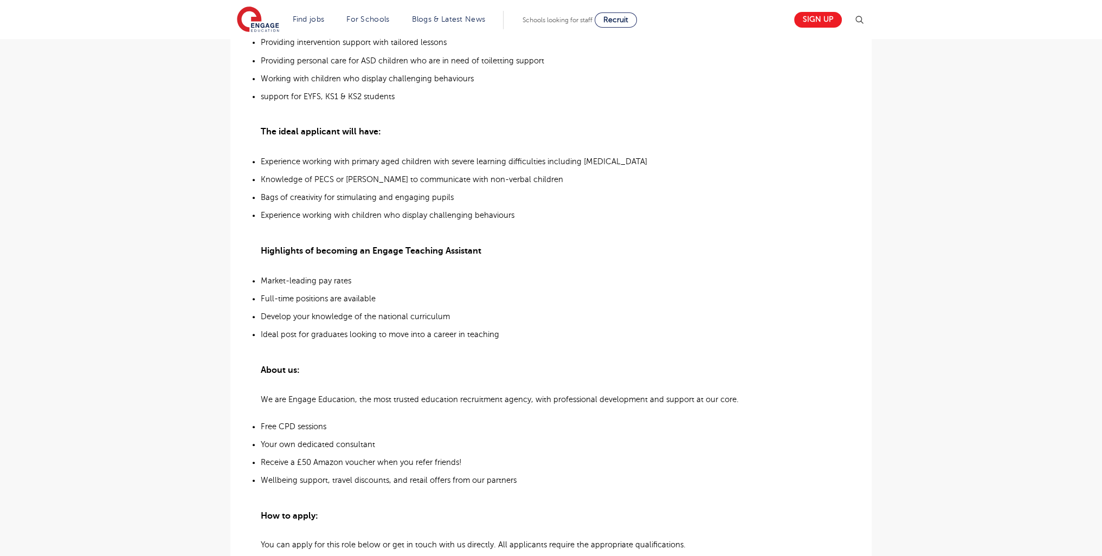
scroll to position [0, 0]
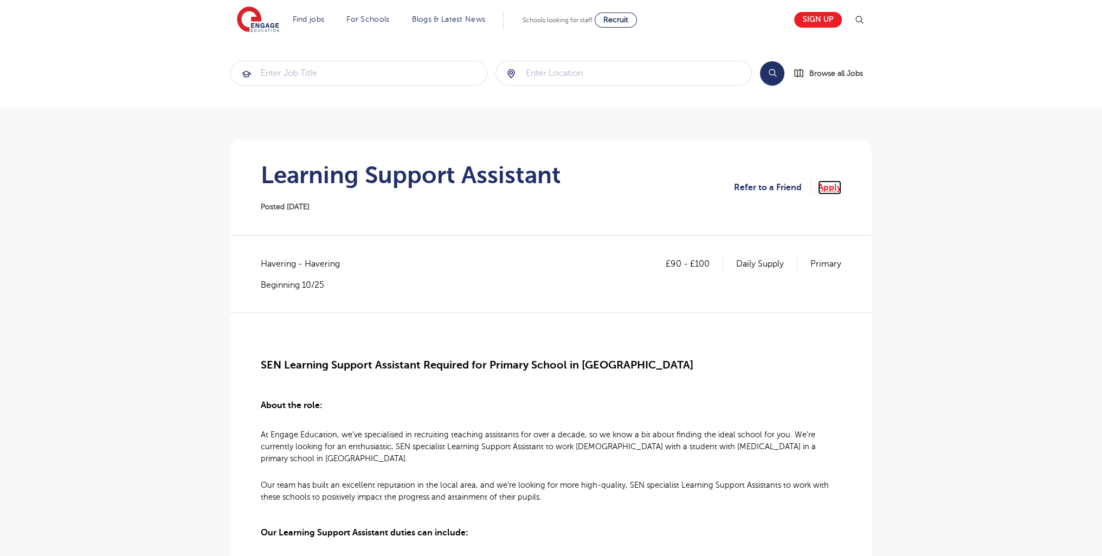
click at [827, 189] on link "Apply" at bounding box center [829, 188] width 23 height 14
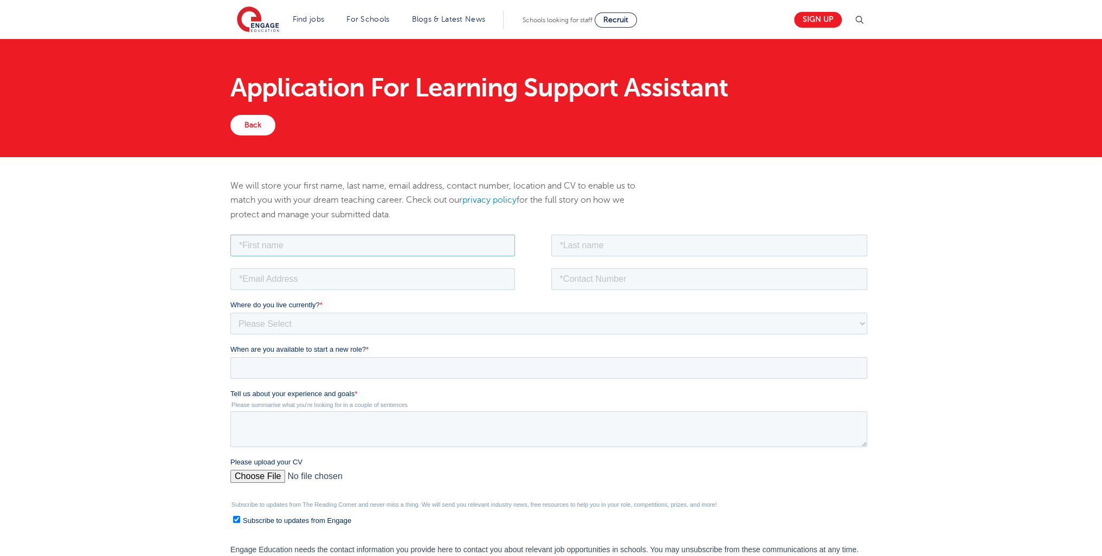
click at [294, 248] on input "text" at bounding box center [372, 245] width 285 height 22
type input "aaron"
click at [627, 248] on input "text" at bounding box center [709, 245] width 317 height 22
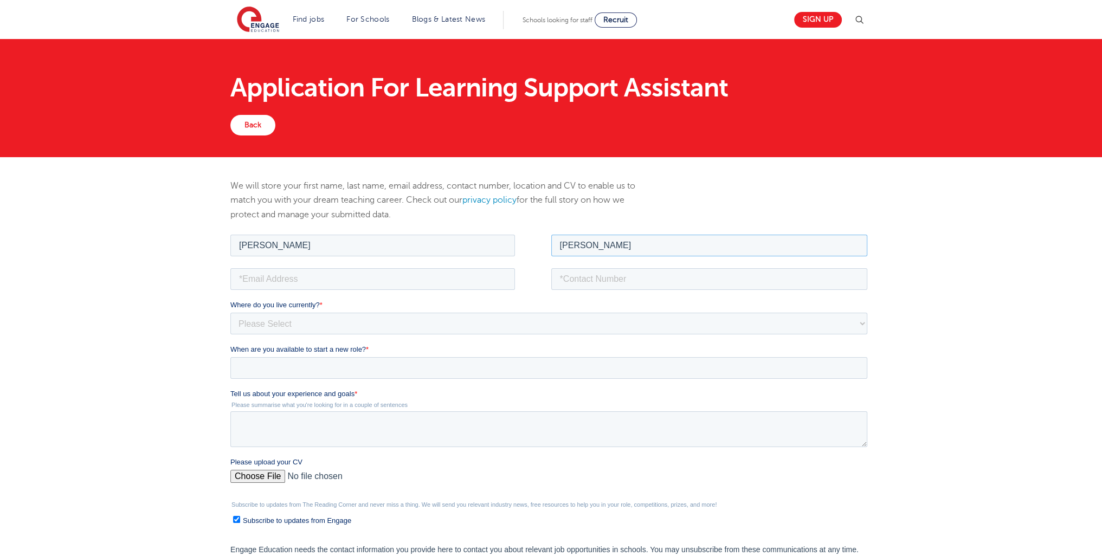
type input "ferguson"
click at [353, 268] on input "email" at bounding box center [372, 279] width 285 height 22
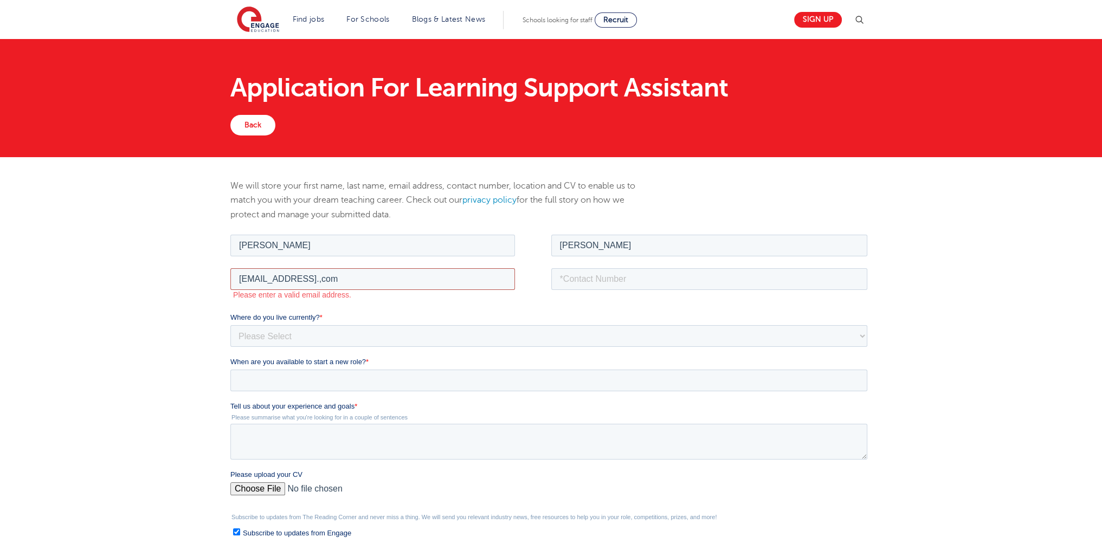
click at [327, 284] on input "alexgood666@yahoo.,com" at bounding box center [372, 279] width 285 height 22
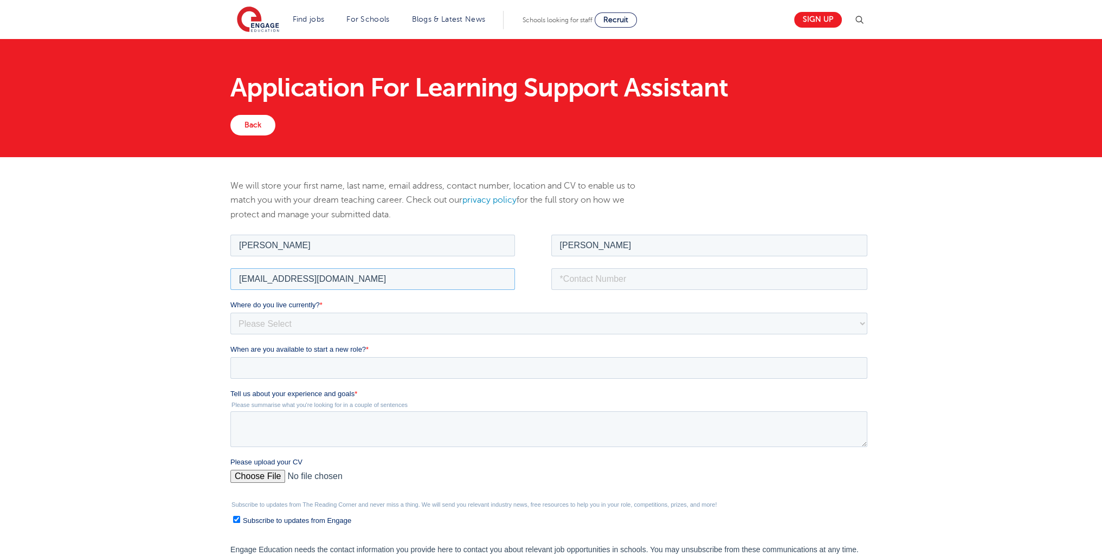
type input "alexgood666@yahoo.com"
click at [637, 286] on input "tel" at bounding box center [709, 279] width 317 height 22
type input "07376943462"
click at [336, 325] on select "Please Select UK Canada Ireland Australia New Zealand Europe USA South Africa J…" at bounding box center [548, 323] width 637 height 22
select select "UK"
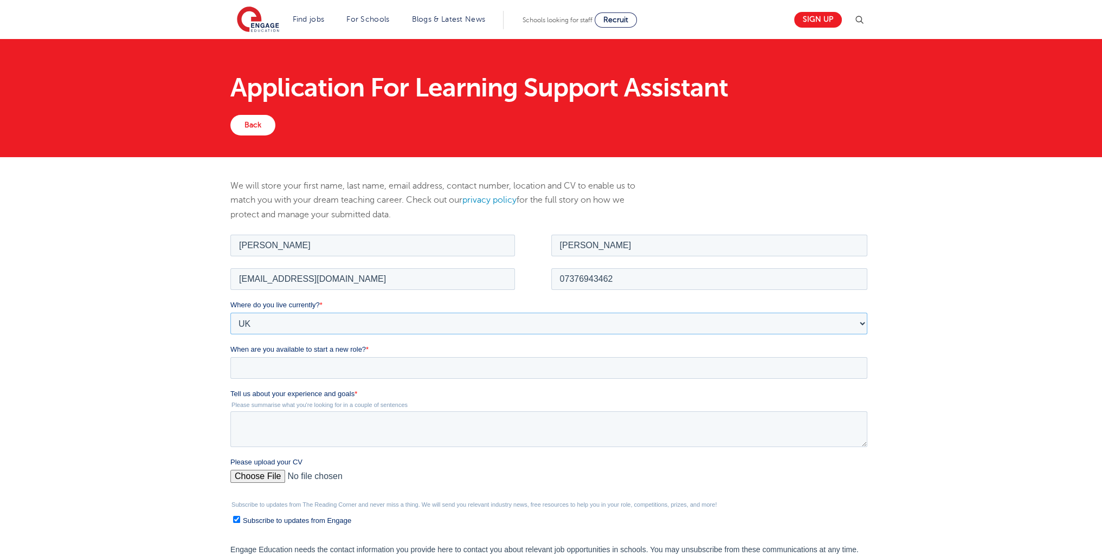
click at [230, 312] on select "Please Select UK Canada Ireland Australia New Zealand Europe USA South Africa J…" at bounding box center [548, 323] width 637 height 22
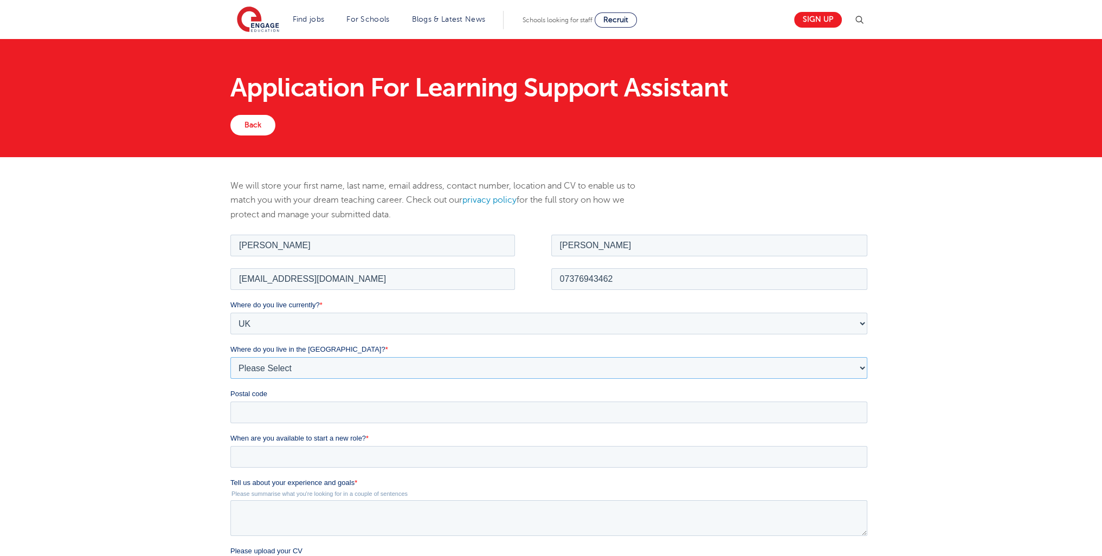
click at [282, 367] on select "Please Select Overseas Barnsley Bedfordshire Berkshire Bournemouth Bracknell Fo…" at bounding box center [548, 368] width 637 height 22
select select "City of London"
click at [230, 357] on select "Please Select Overseas Barnsley Bedfordshire Berkshire Bournemouth Bracknell Fo…" at bounding box center [548, 368] width 637 height 22
click at [289, 418] on input "Postal code" at bounding box center [548, 412] width 637 height 22
type input "e16 1le"
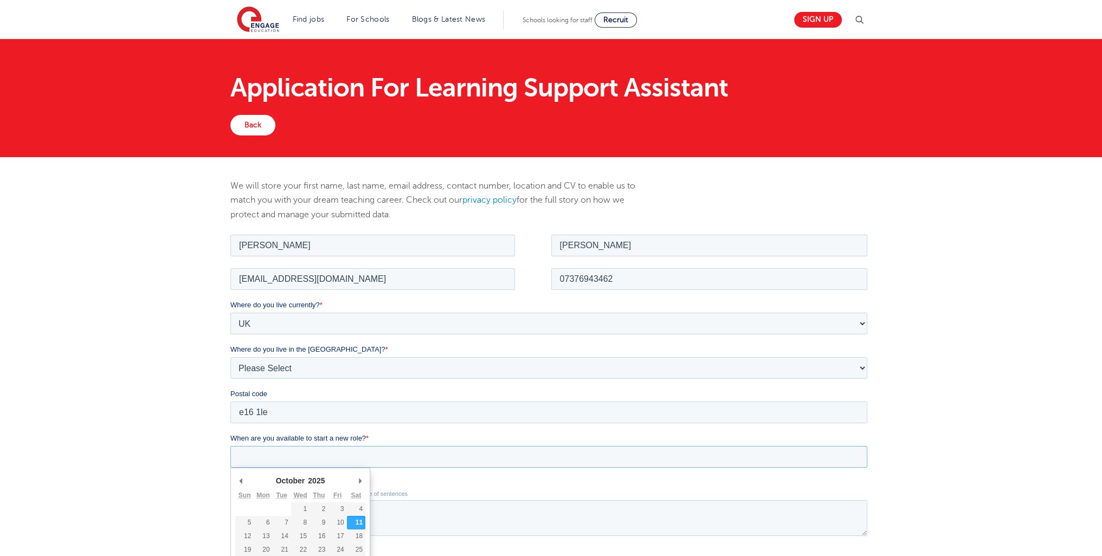
click at [293, 448] on input "When are you available to start a new role? *" at bounding box center [548, 457] width 637 height 22
type div "2025-10-13"
type input "2025/10/13"
click at [296, 528] on textarea "Tell us about your experience and goals *" at bounding box center [548, 518] width 637 height 36
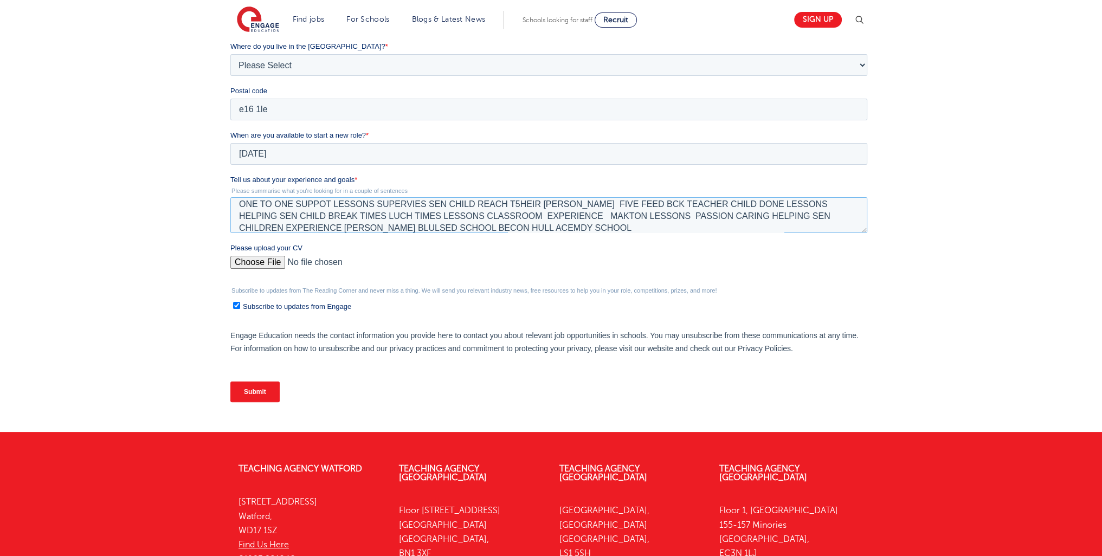
scroll to position [305, 0]
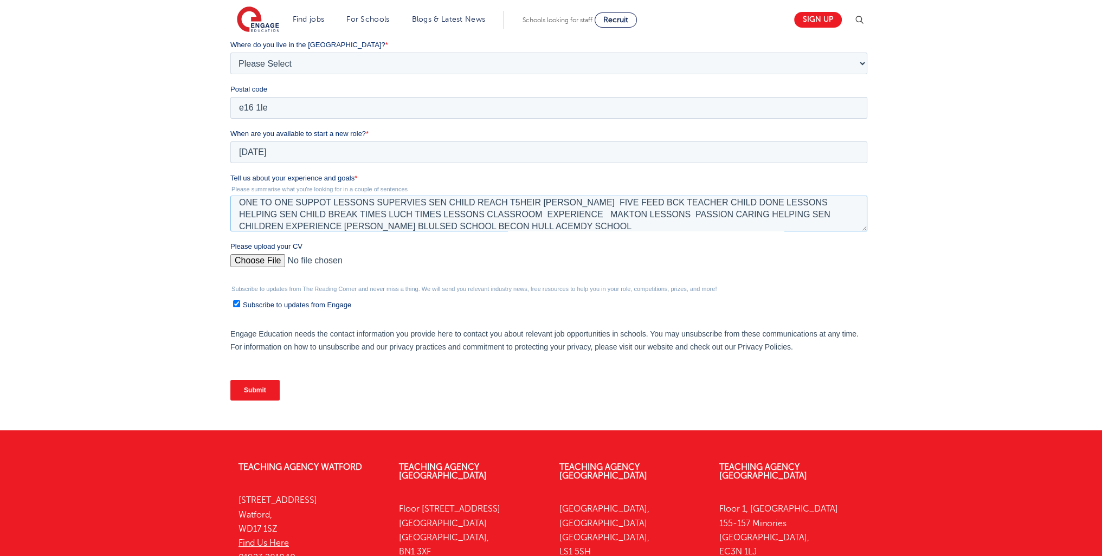
type textarea "11 years Learni g support Austim learning difftites gloy laerning non velb pre …"
click at [265, 266] on input "Please upload your CV" at bounding box center [548, 265] width 637 height 22
type input "C:\fakepath\Aaron F. CV (1) (4) (25) (2)1111 (3) (4)222222 (1) (18) (7) (55) (1…"
click at [265, 387] on input "Submit" at bounding box center [254, 390] width 49 height 21
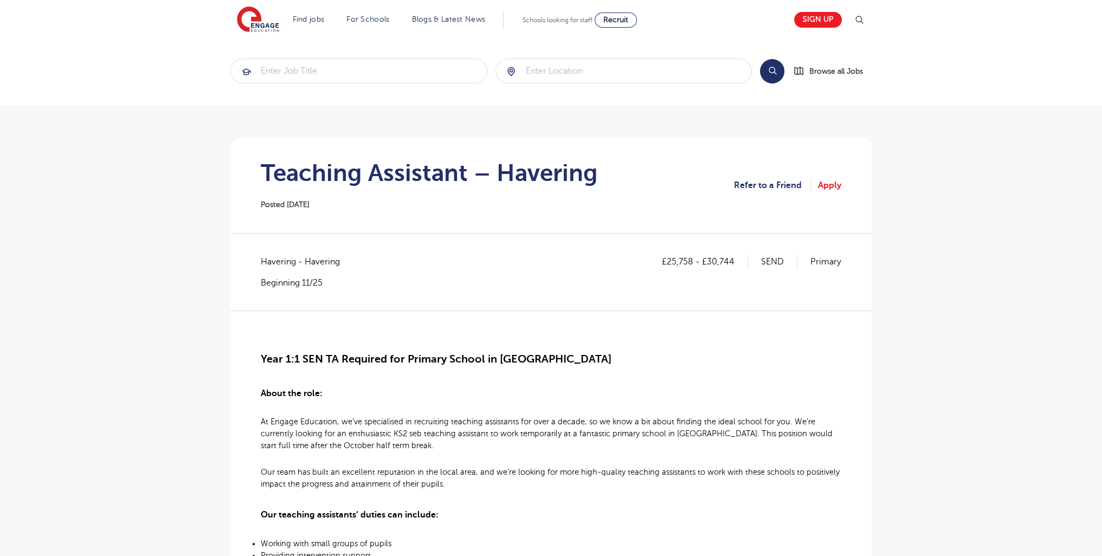
scroll to position [3, 0]
